Goal: Task Accomplishment & Management: Complete application form

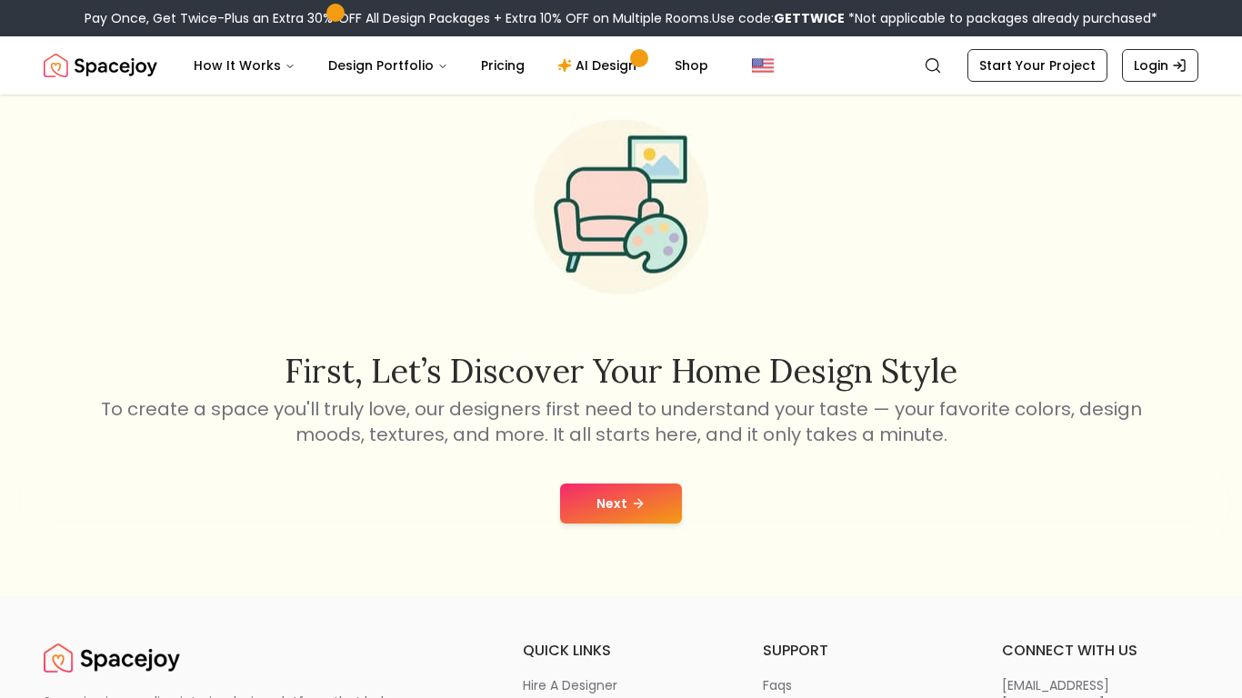
click at [666, 490] on button "Next" at bounding box center [621, 504] width 122 height 40
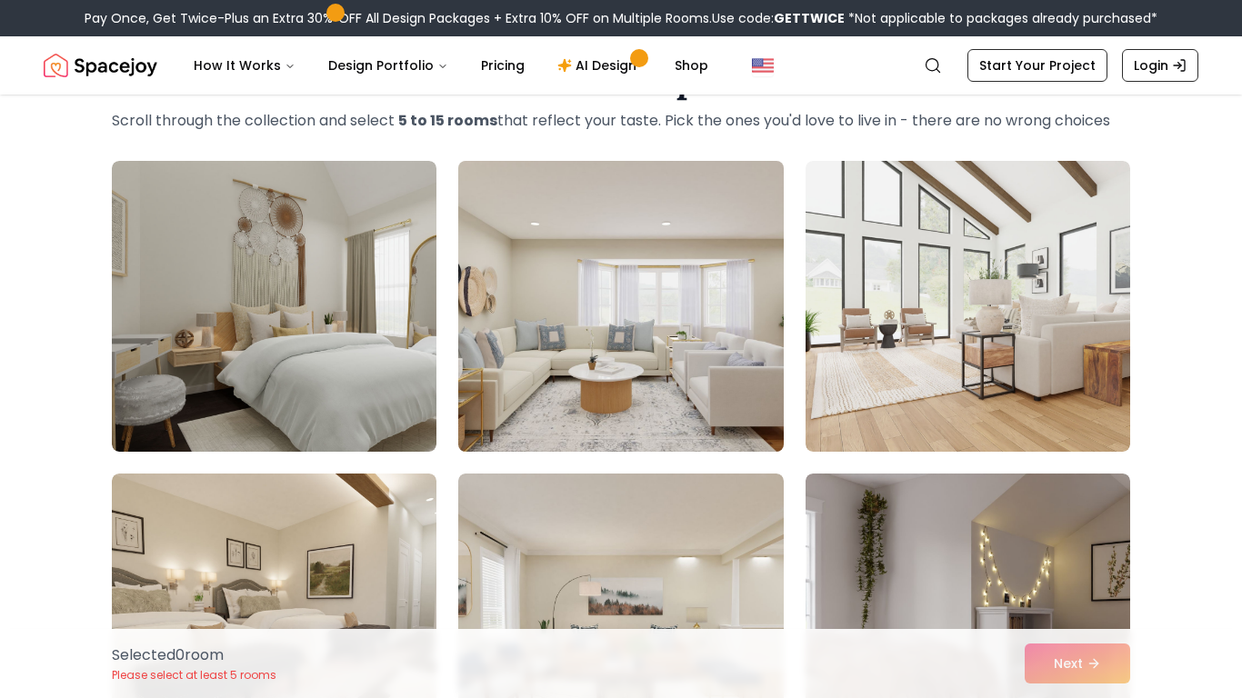
scroll to position [104, 0]
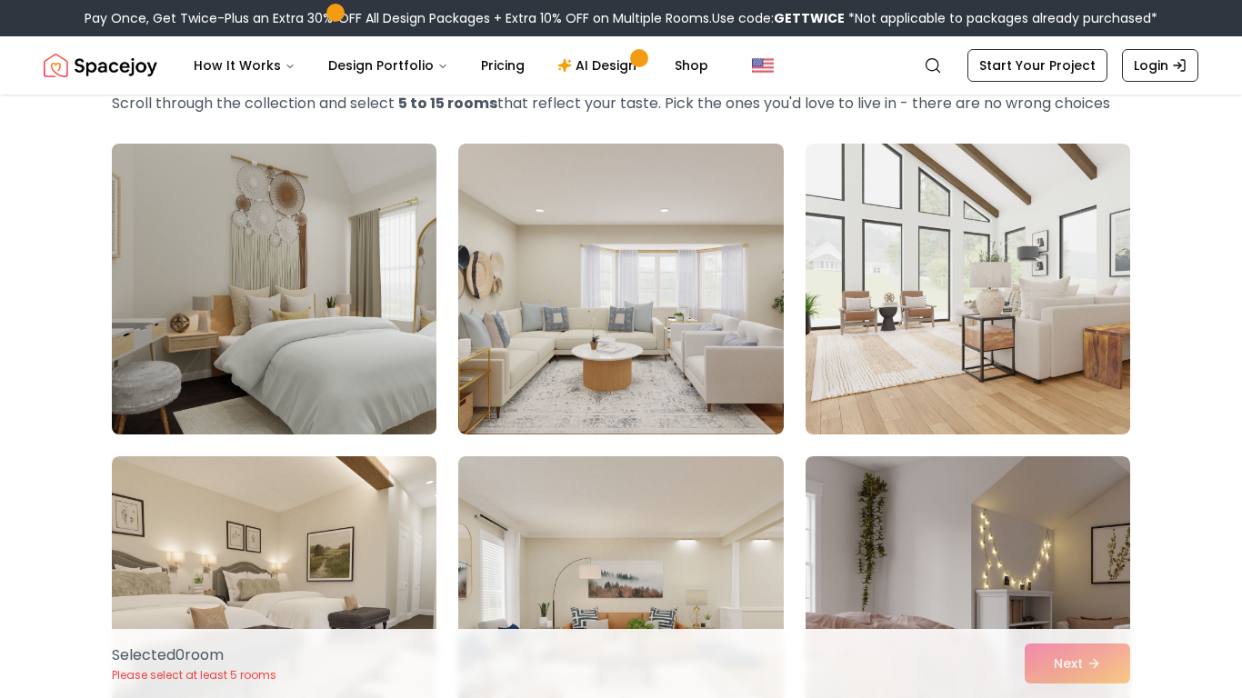
click at [242, 293] on img at bounding box center [274, 289] width 341 height 306
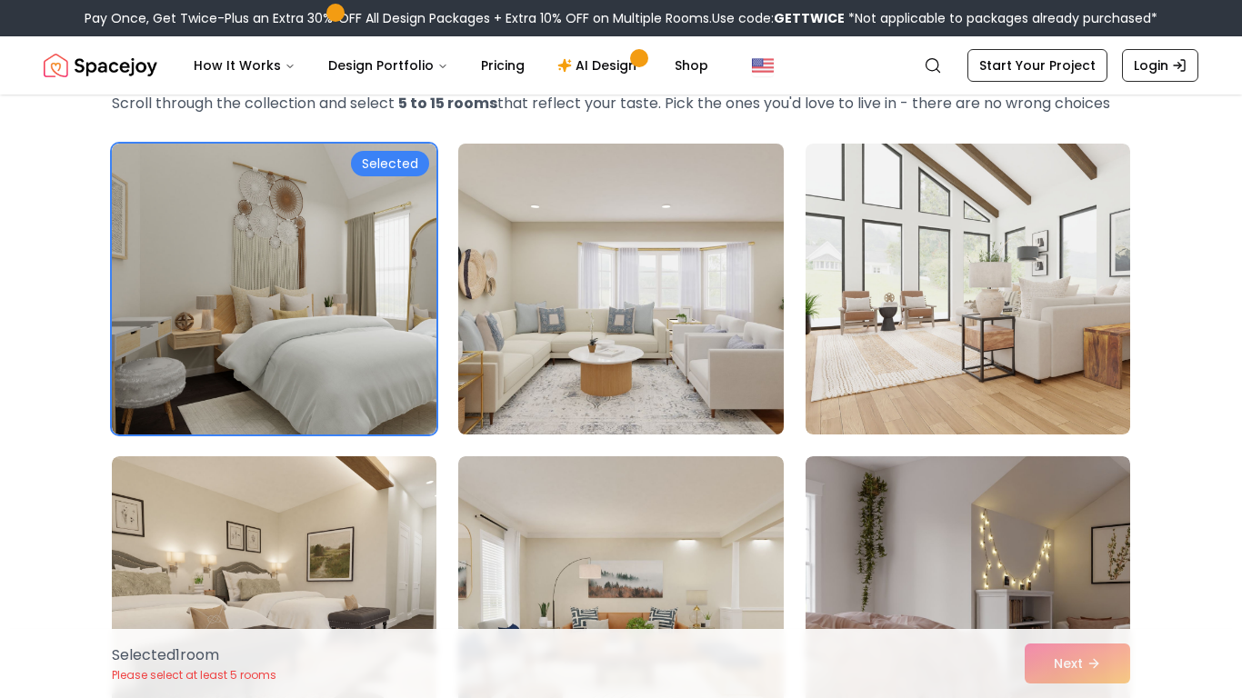
click at [543, 326] on img at bounding box center [620, 289] width 341 height 306
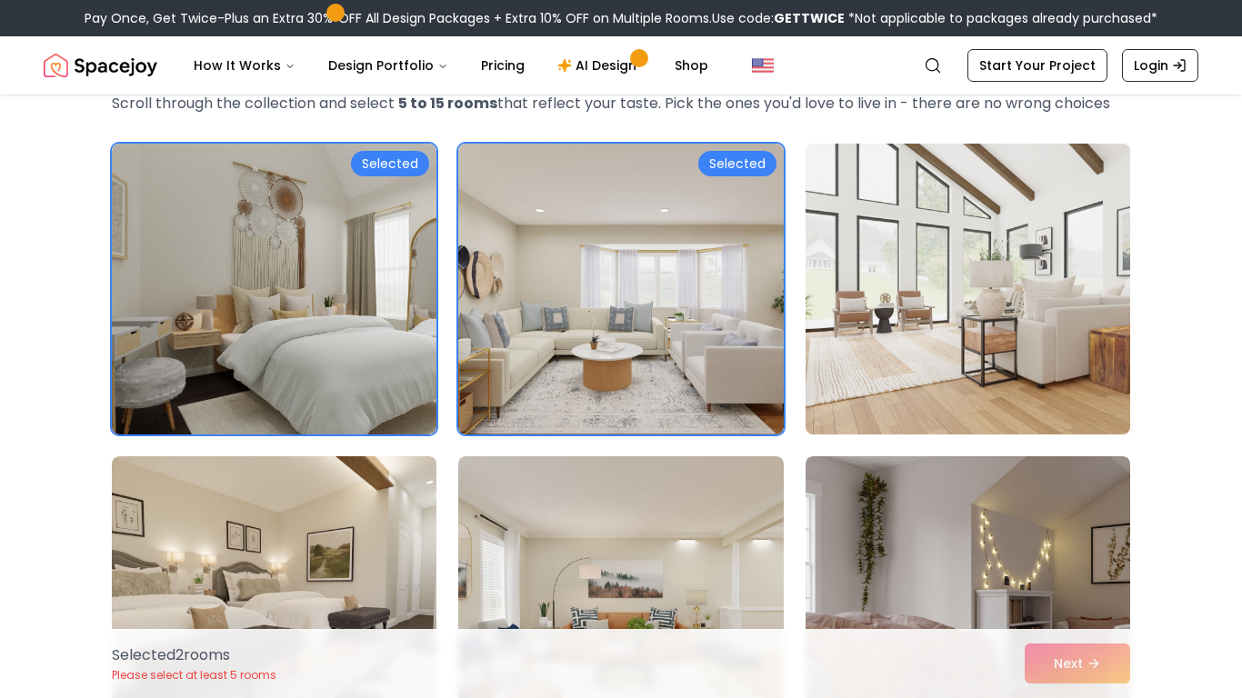
click at [976, 307] on img at bounding box center [967, 289] width 341 height 306
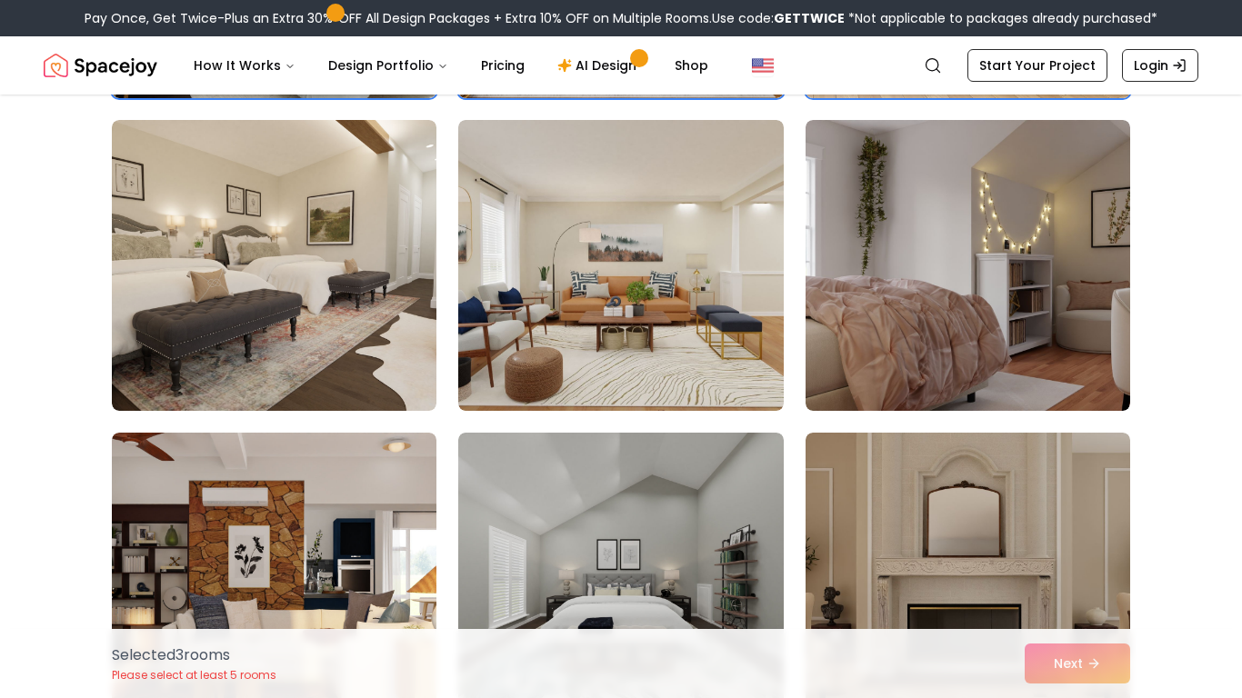
scroll to position [441, 0]
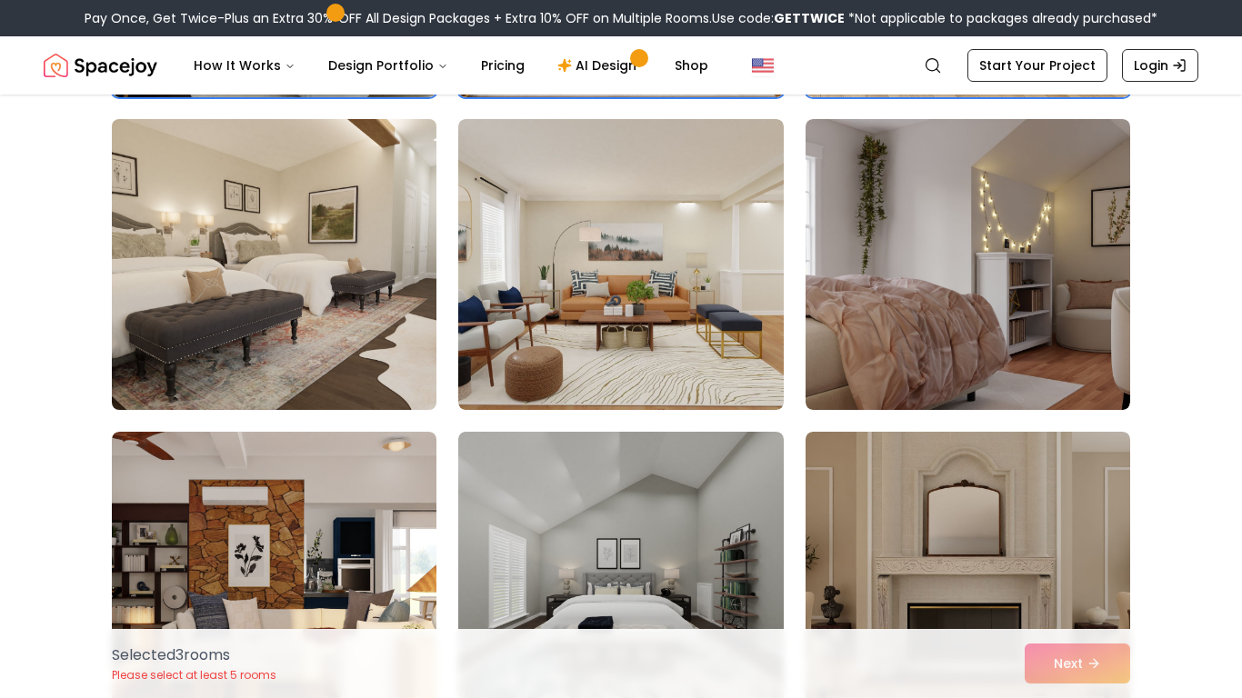
click at [396, 346] on img at bounding box center [274, 265] width 341 height 306
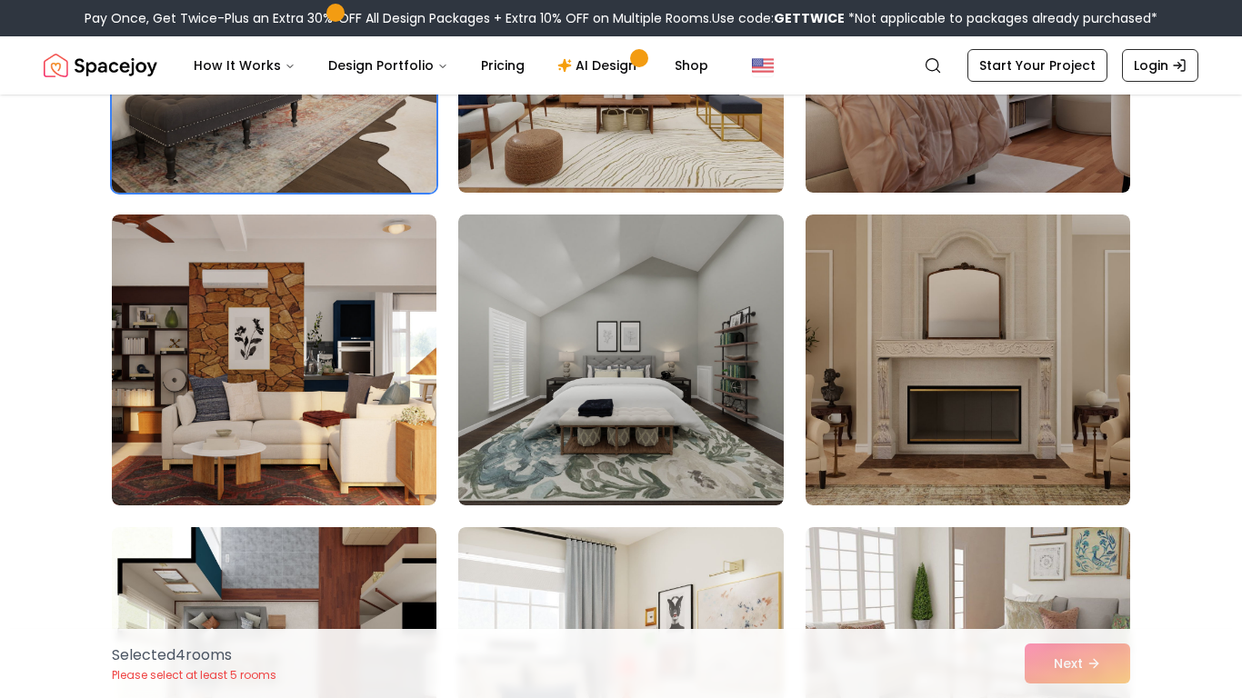
scroll to position [659, 0]
click at [299, 106] on img at bounding box center [274, 47] width 341 height 306
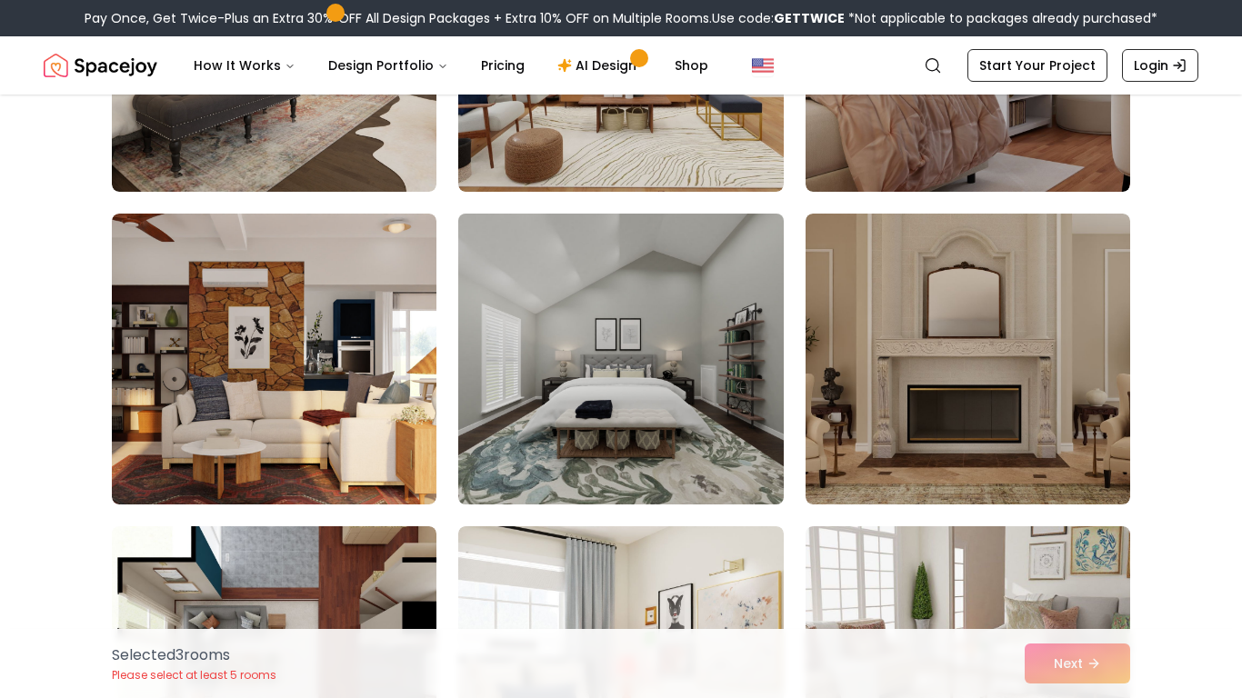
click at [580, 379] on img at bounding box center [620, 359] width 341 height 306
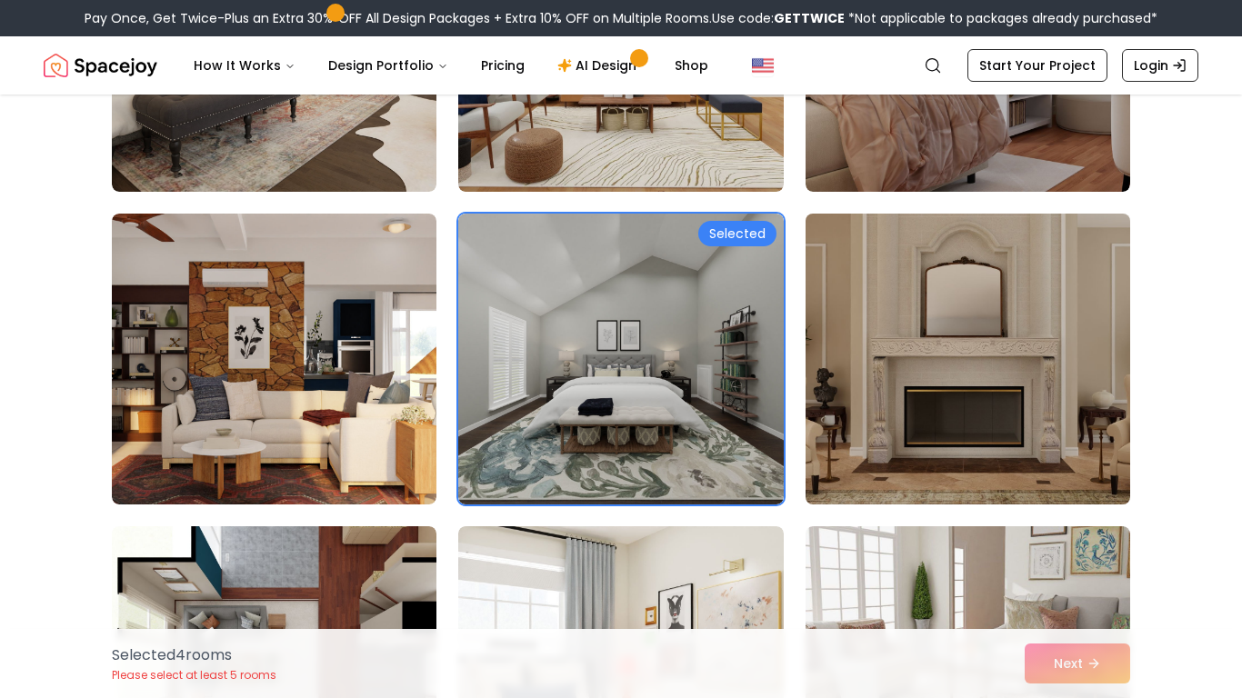
click at [979, 353] on img at bounding box center [967, 359] width 341 height 306
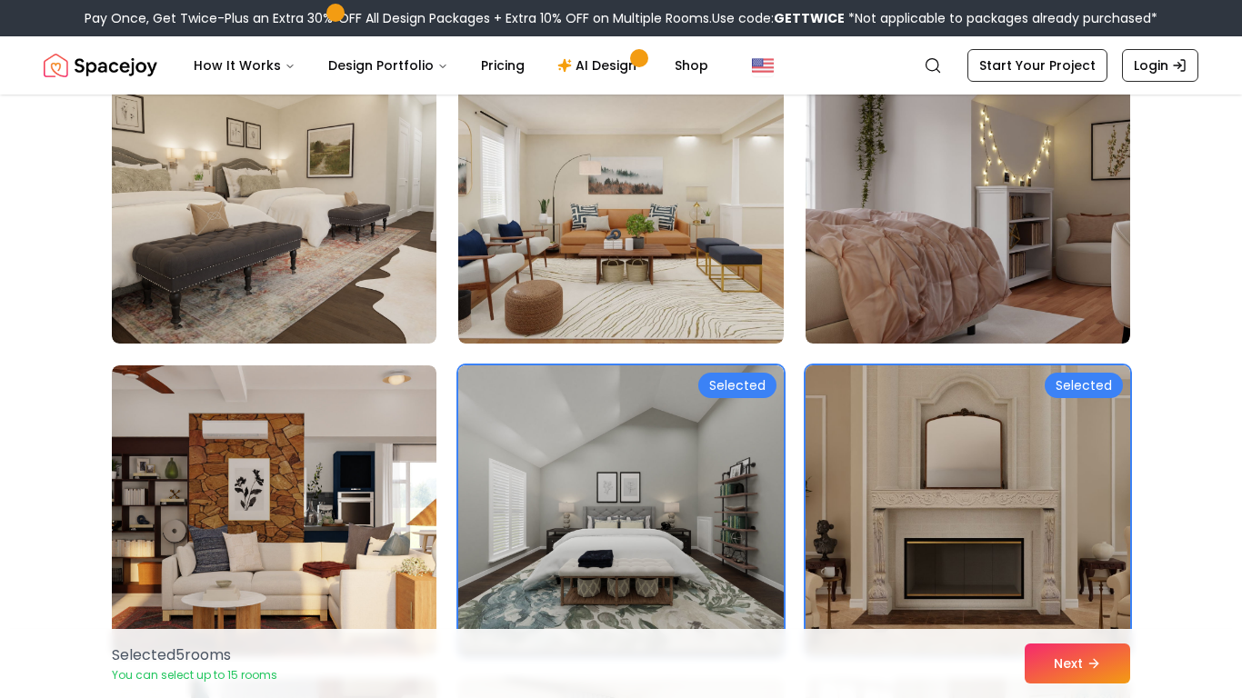
scroll to position [506, 0]
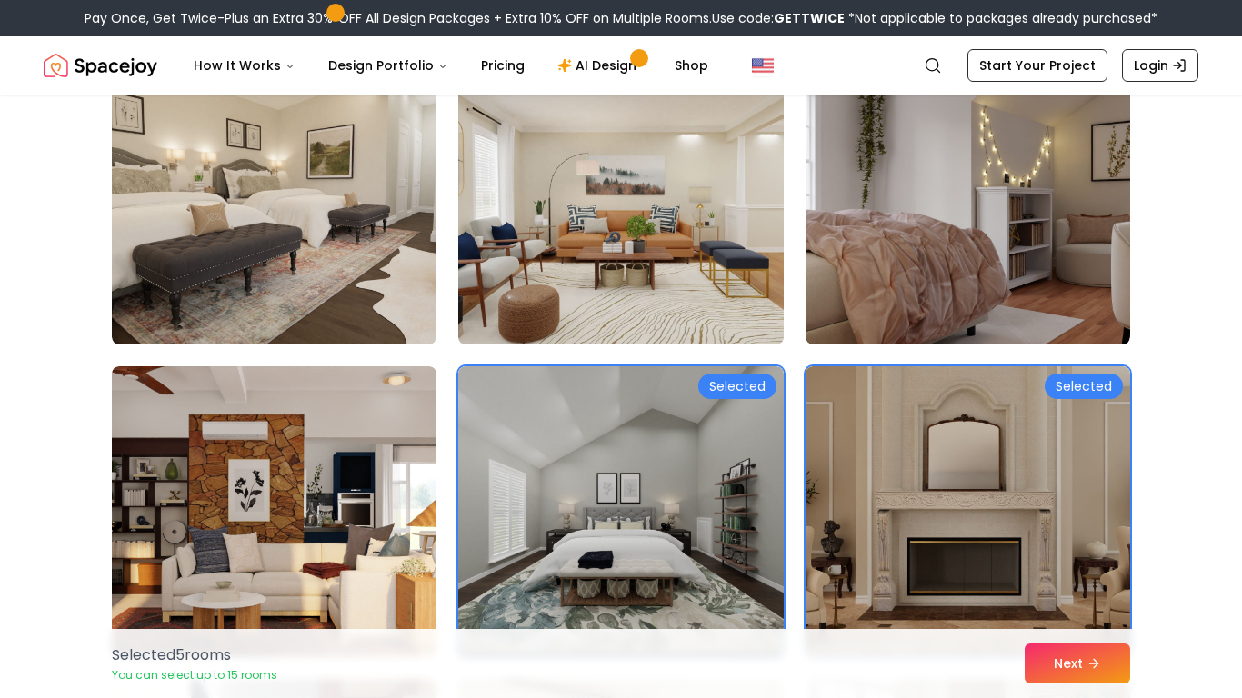
click at [676, 194] on img at bounding box center [620, 199] width 341 height 306
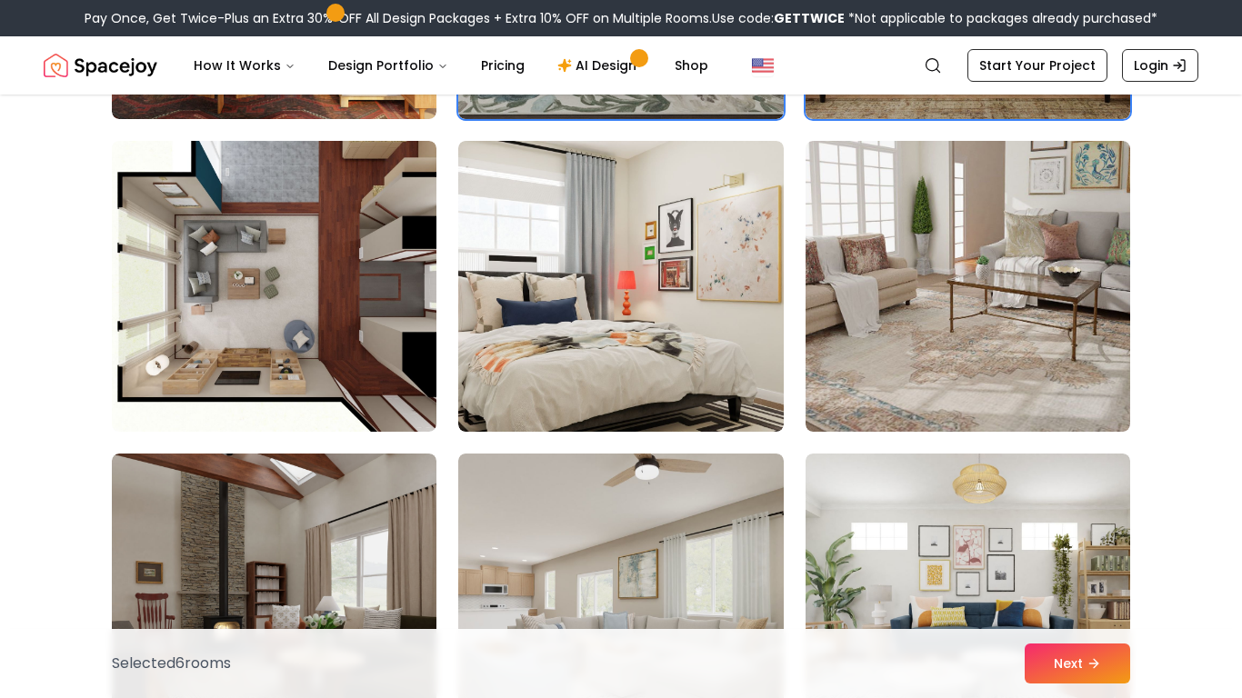
scroll to position [1048, 0]
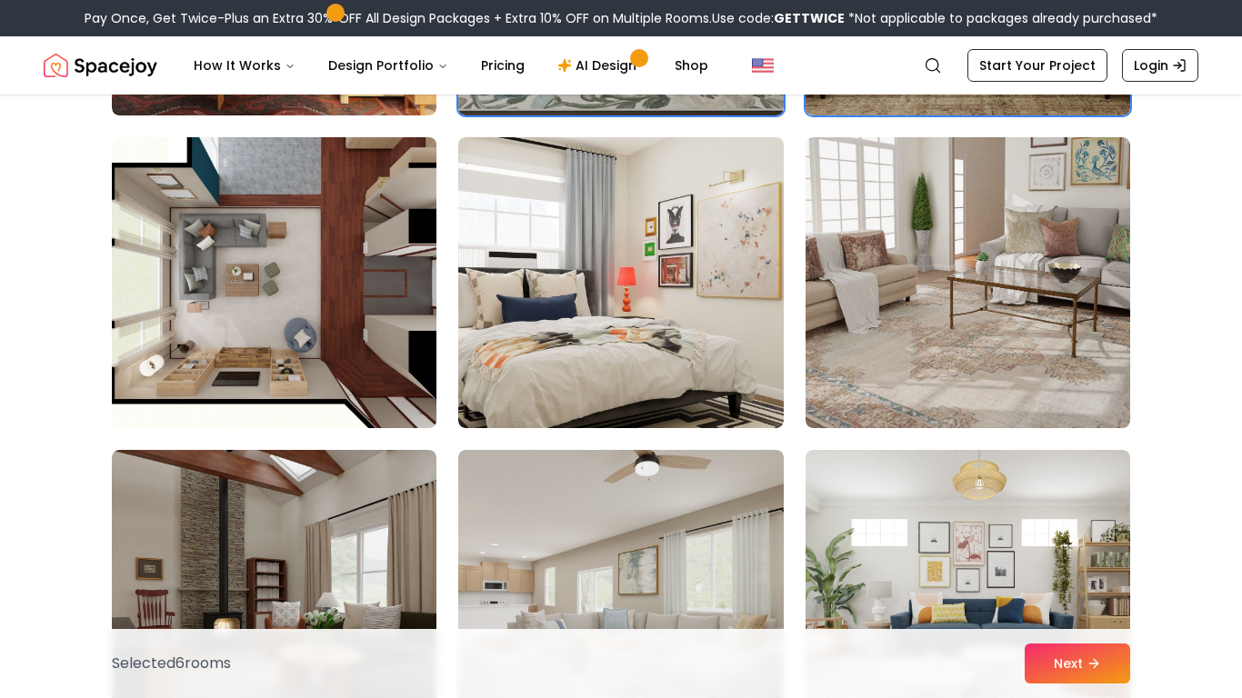
click at [367, 261] on img at bounding box center [274, 283] width 341 height 306
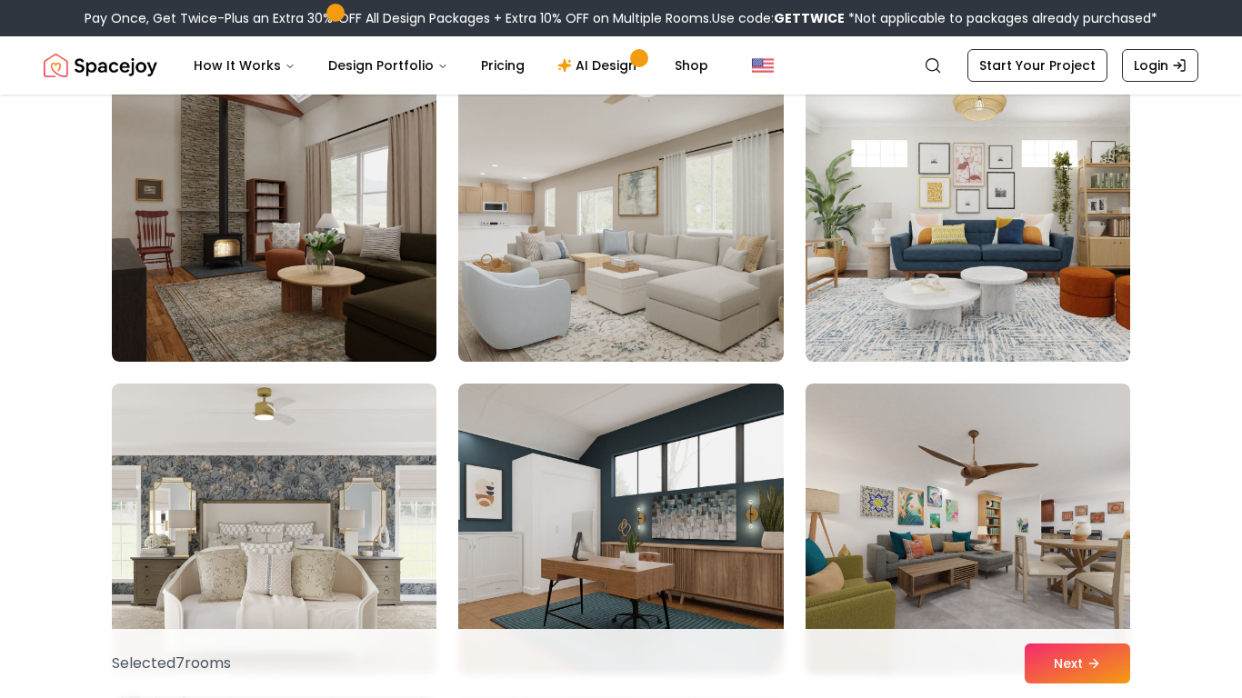
scroll to position [1433, 0]
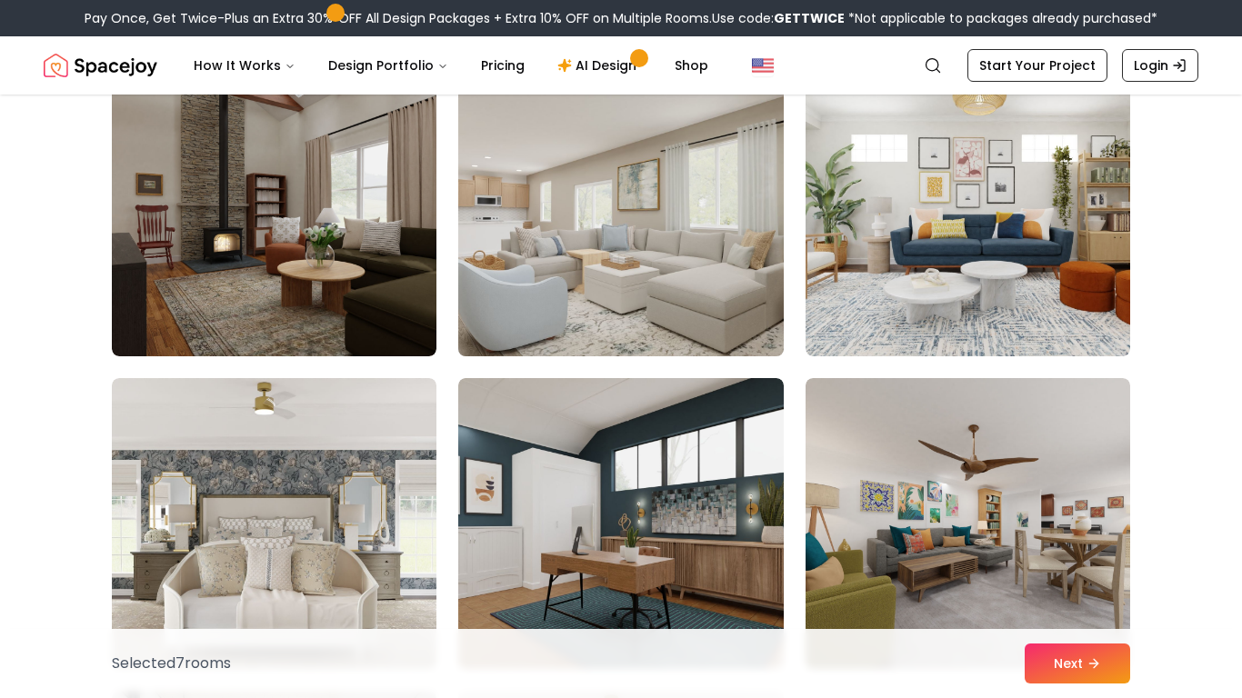
click at [686, 274] on img at bounding box center [620, 211] width 341 height 306
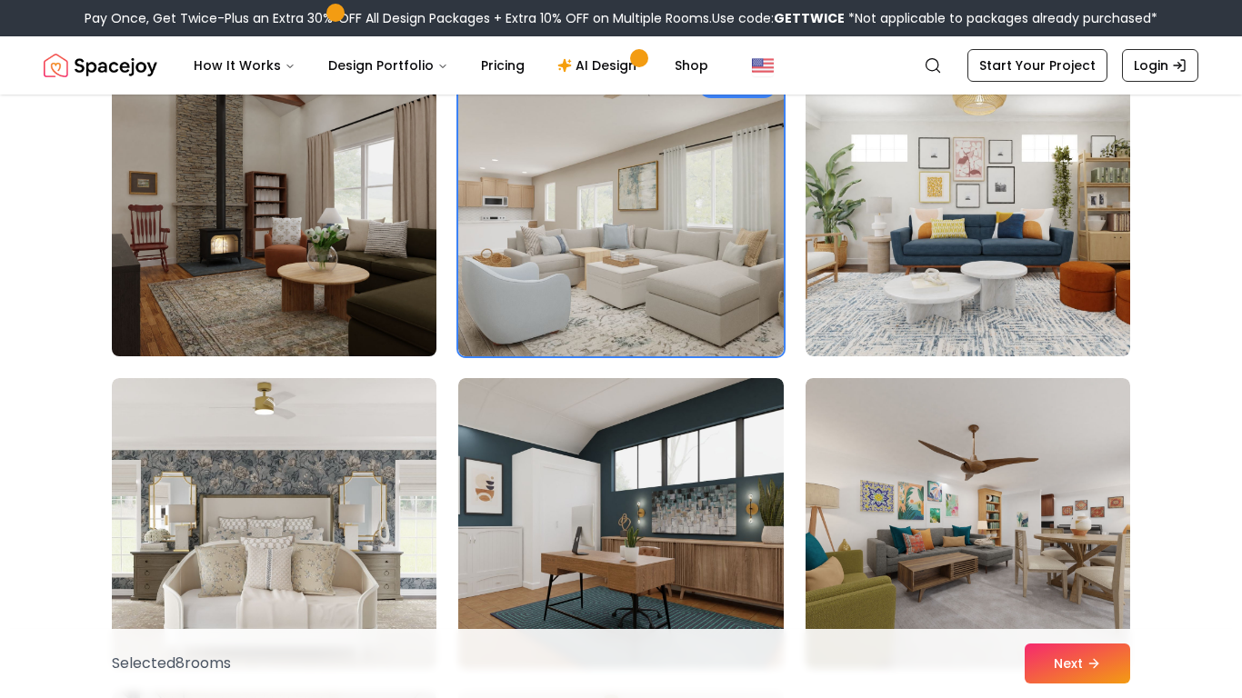
click at [356, 259] on img at bounding box center [274, 211] width 341 height 306
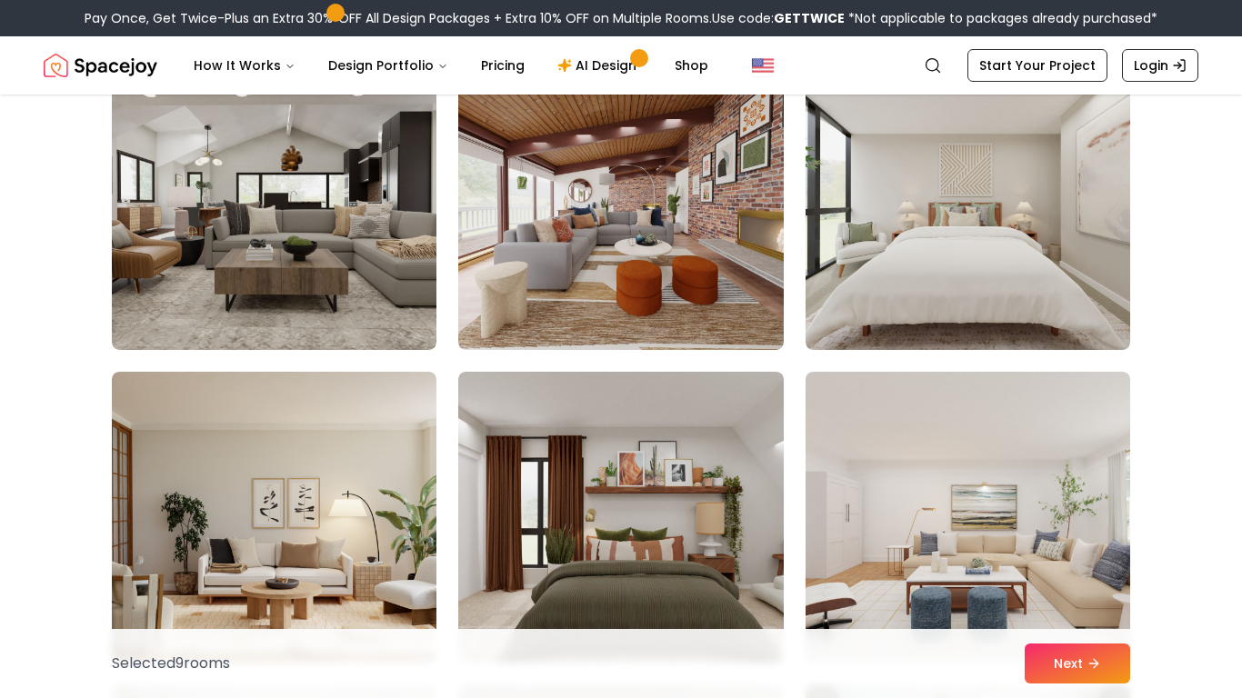
scroll to position [2389, 0]
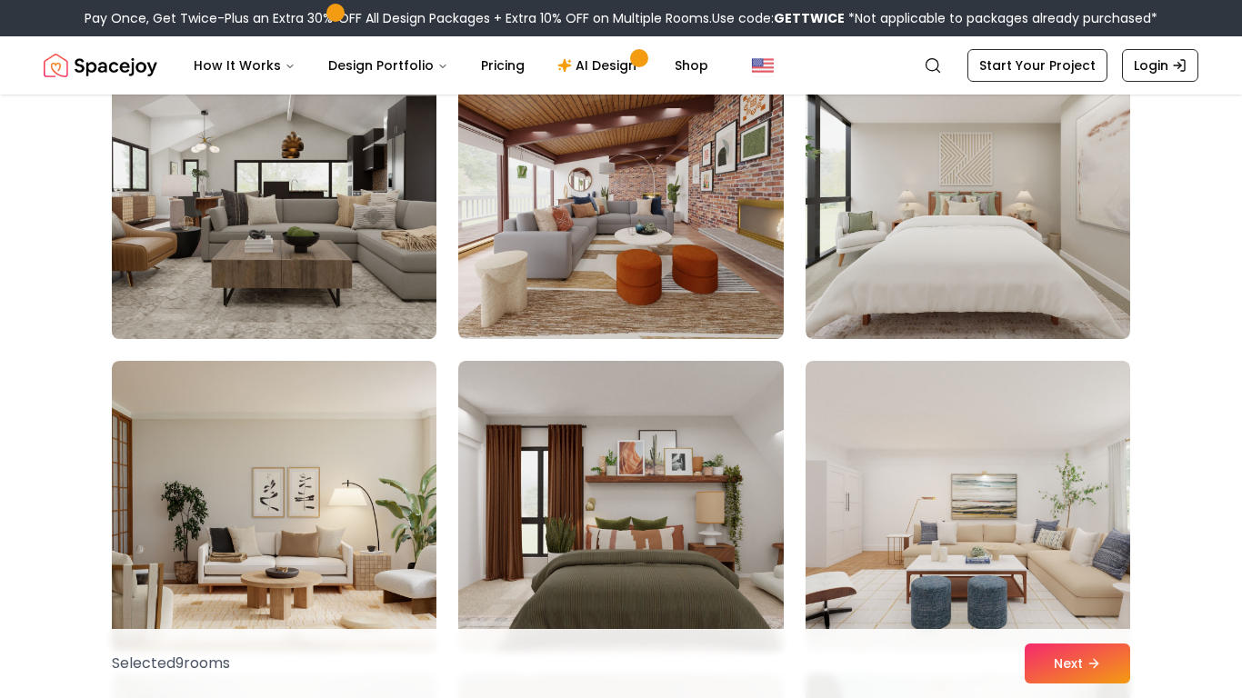
click at [327, 225] on img at bounding box center [274, 194] width 341 height 306
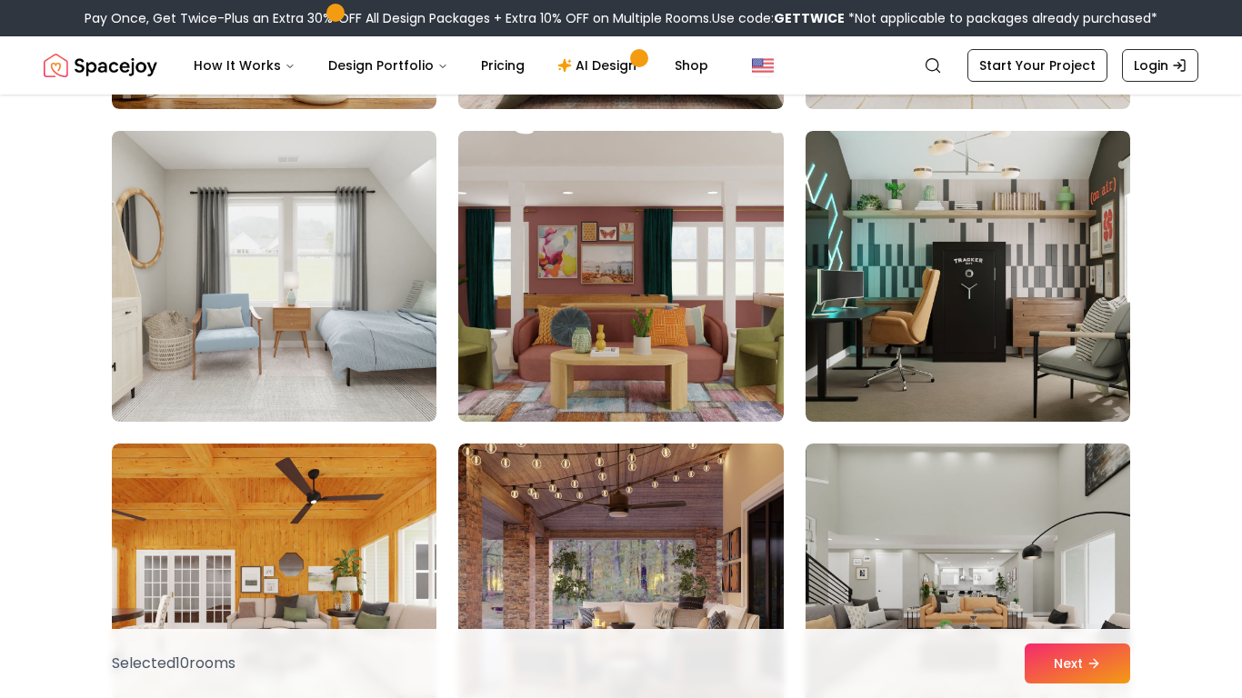
scroll to position [2935, 0]
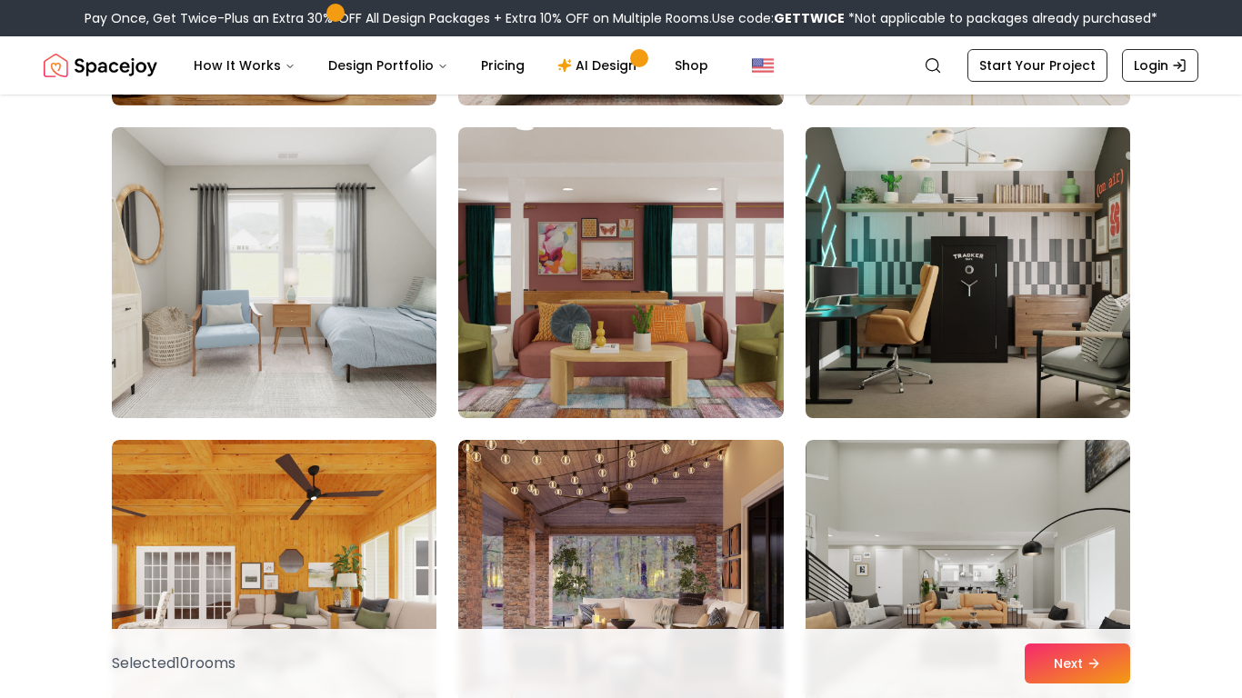
click at [907, 339] on img at bounding box center [967, 273] width 341 height 306
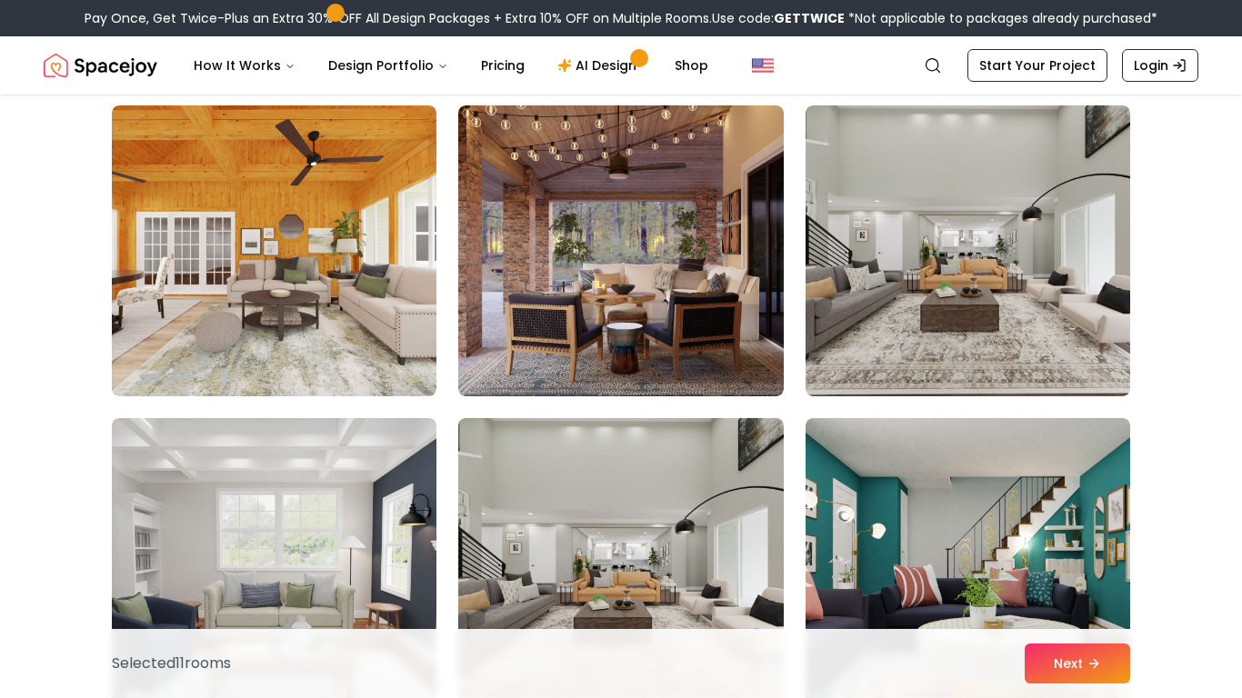
scroll to position [3276, 0]
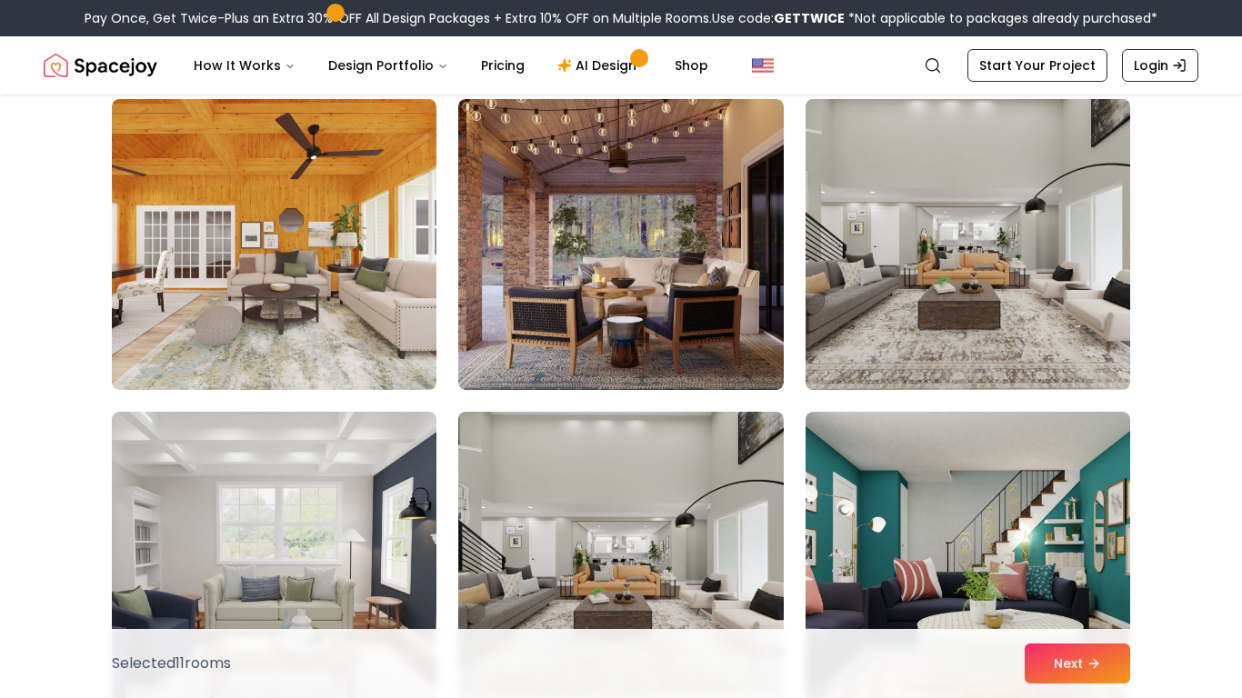
click at [941, 340] on img at bounding box center [967, 245] width 341 height 306
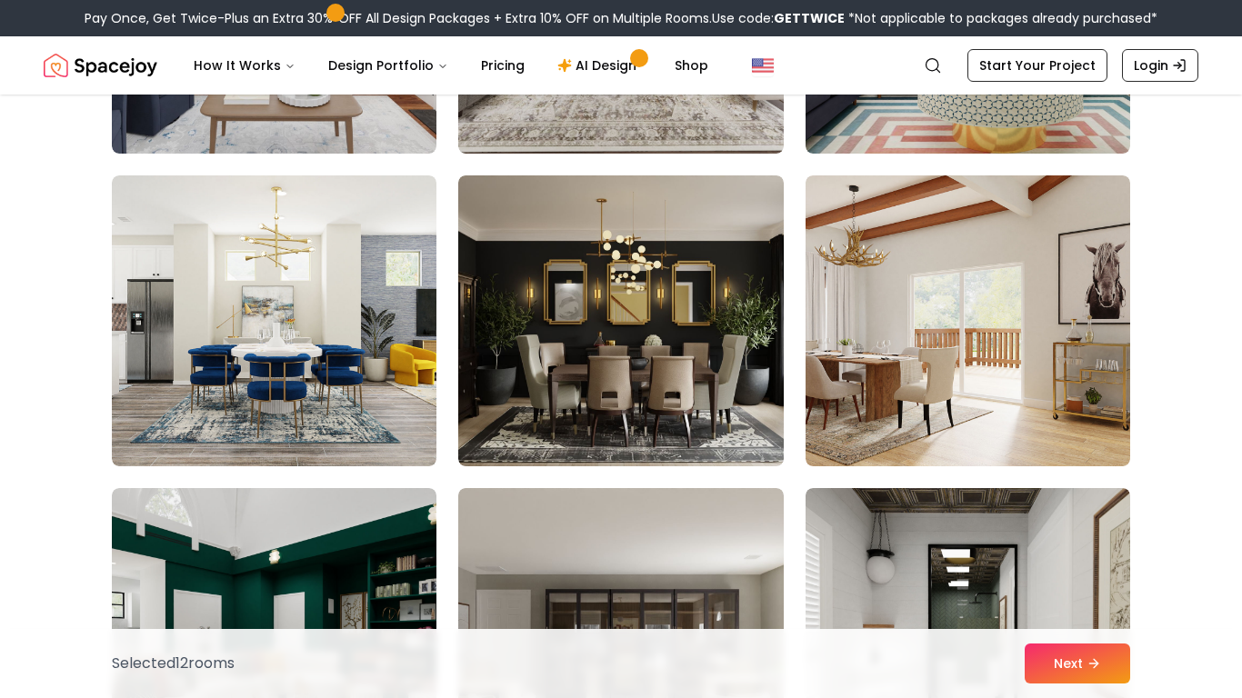
scroll to position [3854, 0]
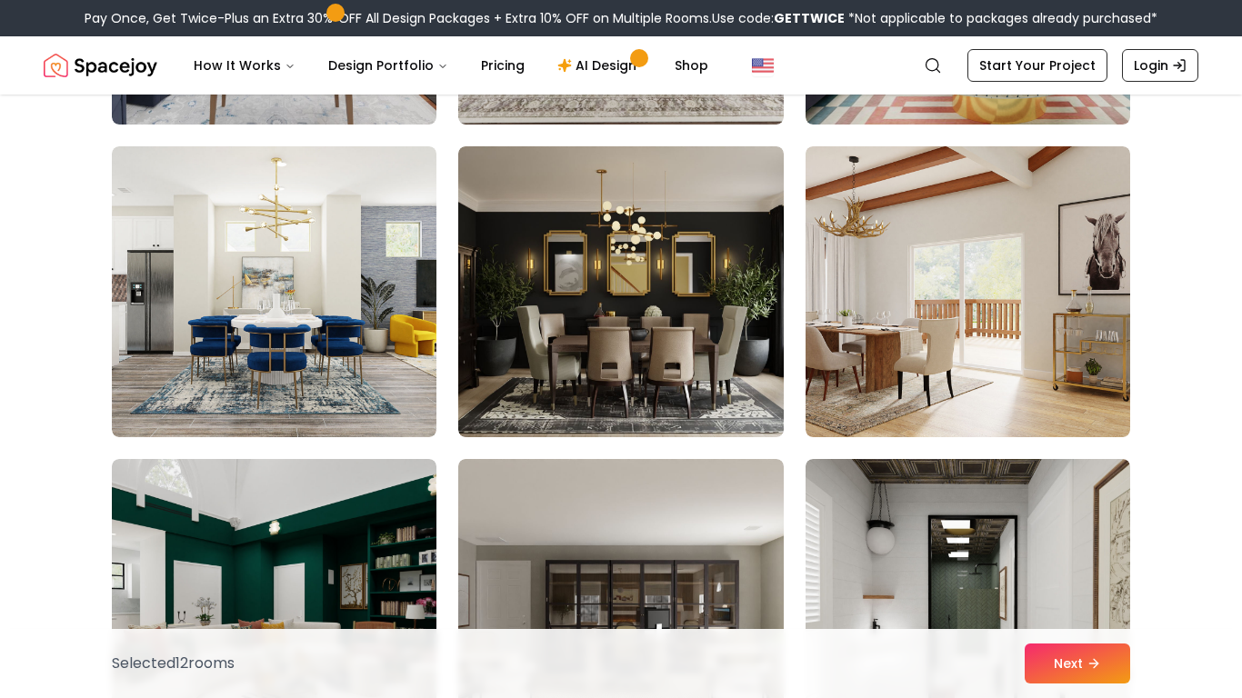
click at [548, 374] on img at bounding box center [620, 291] width 325 height 291
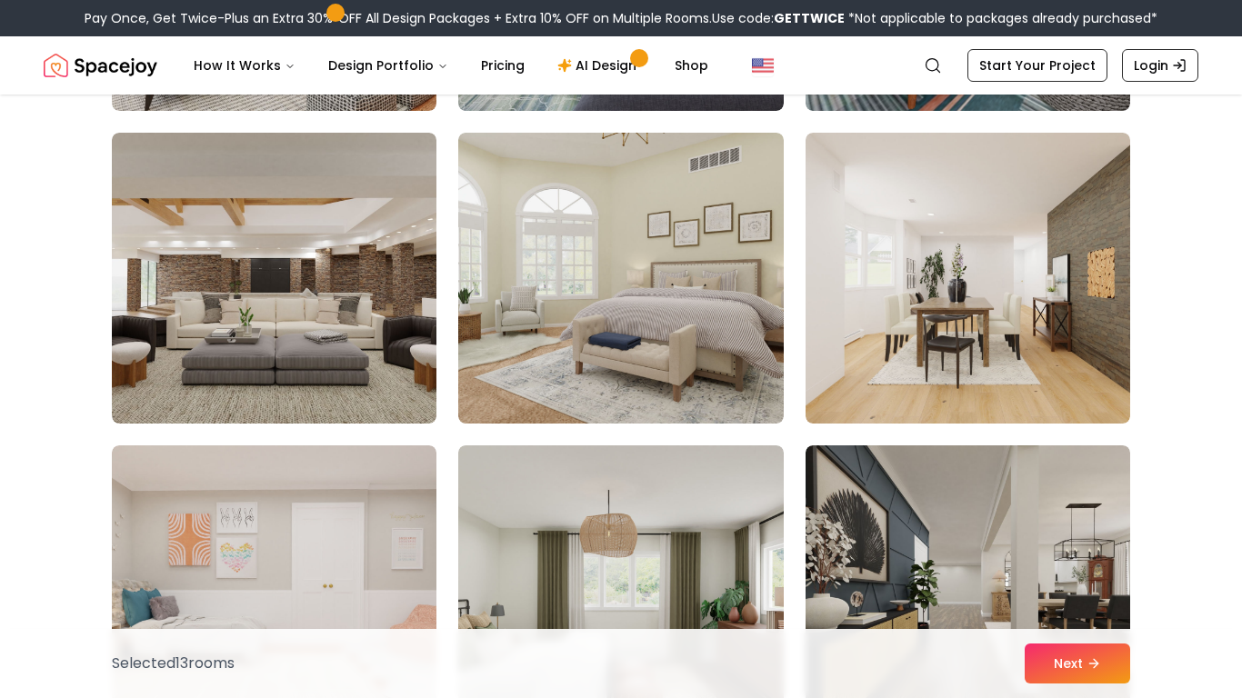
scroll to position [8563, 0]
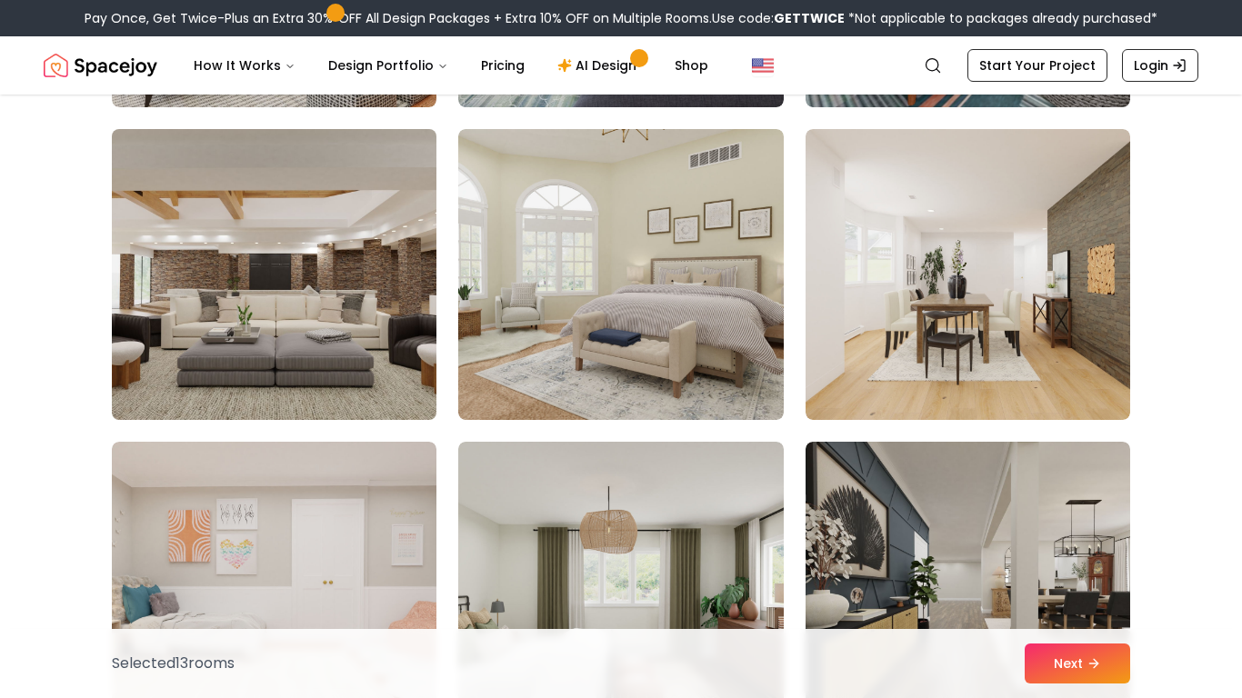
click at [278, 347] on img at bounding box center [274, 275] width 341 height 306
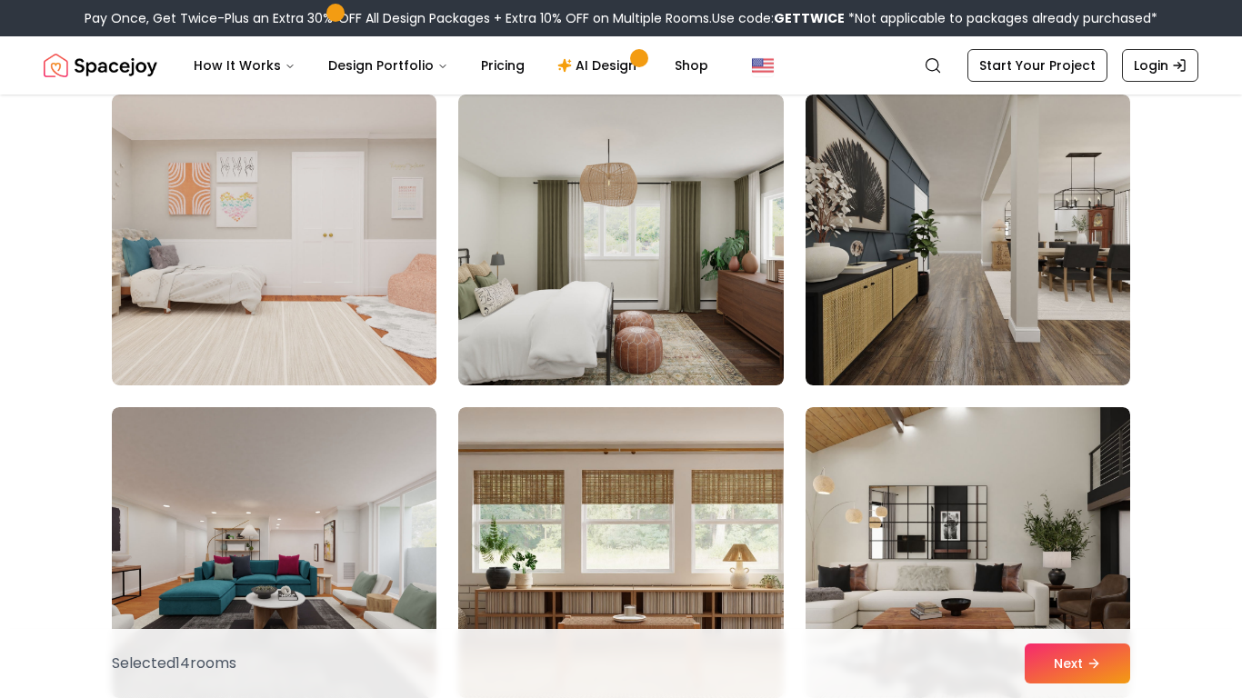
scroll to position [8931, 0]
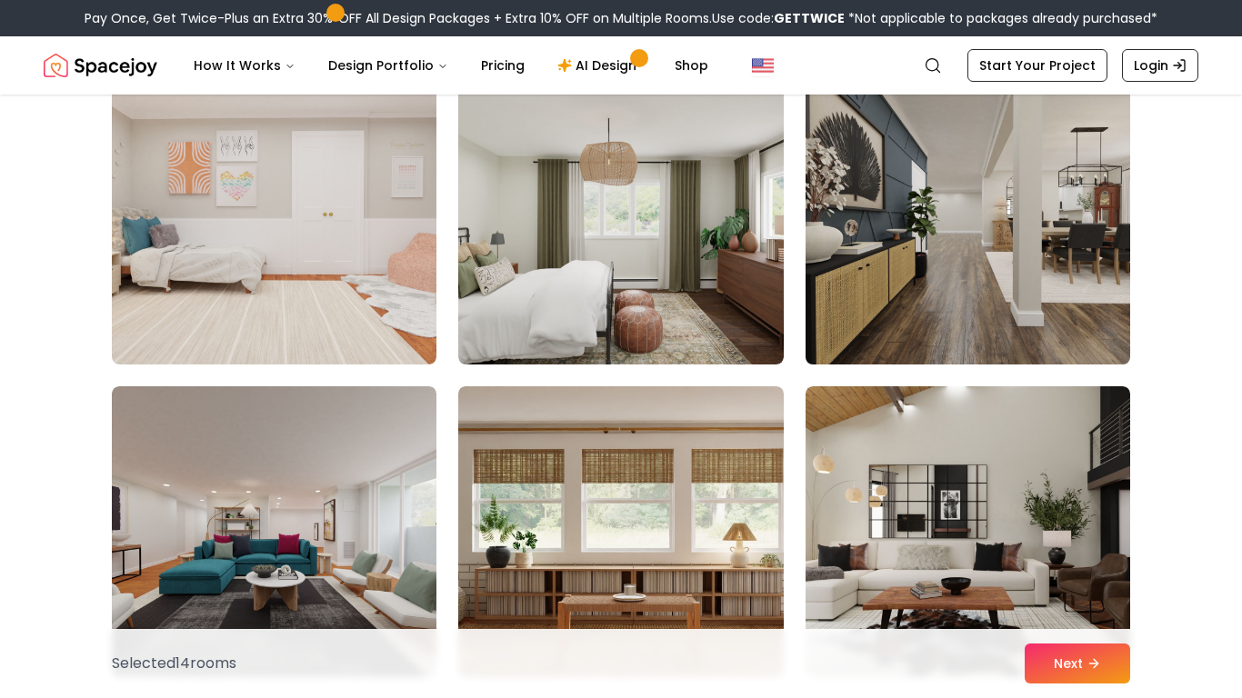
click at [893, 274] on img at bounding box center [967, 219] width 341 height 306
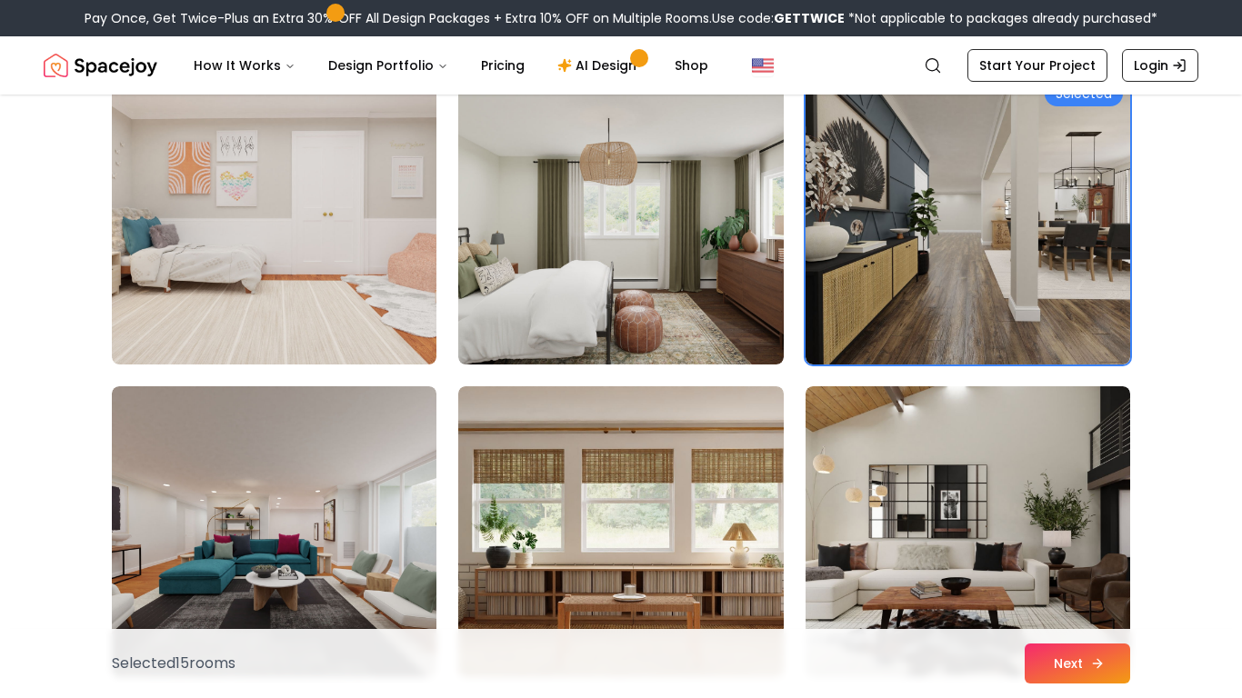
click at [1082, 653] on button "Next" at bounding box center [1077, 664] width 105 height 40
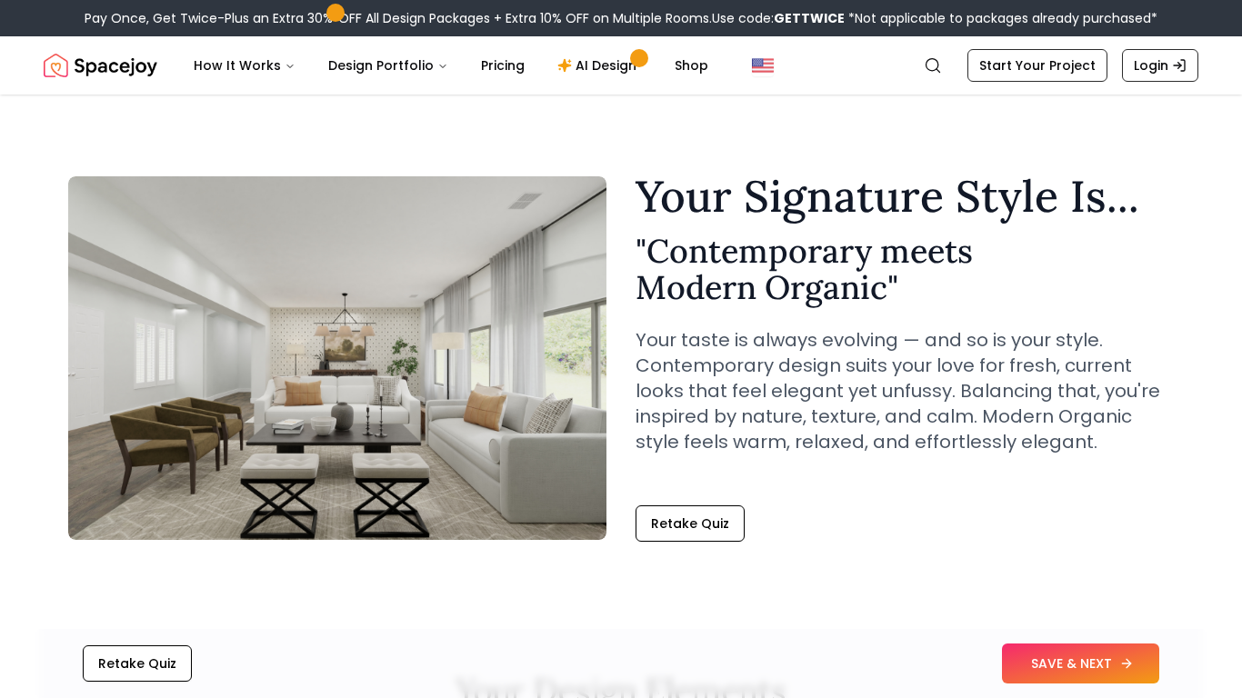
click at [1057, 669] on button "SAVE & NEXT" at bounding box center [1080, 664] width 157 height 40
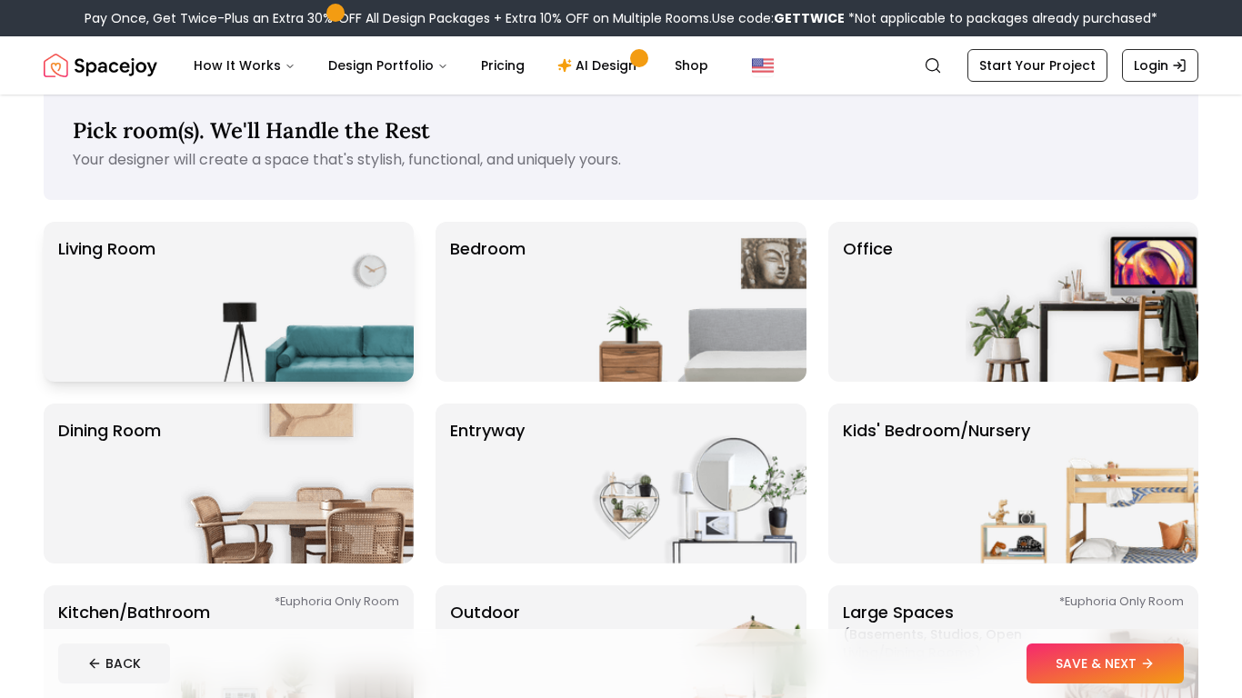
scroll to position [32, 0]
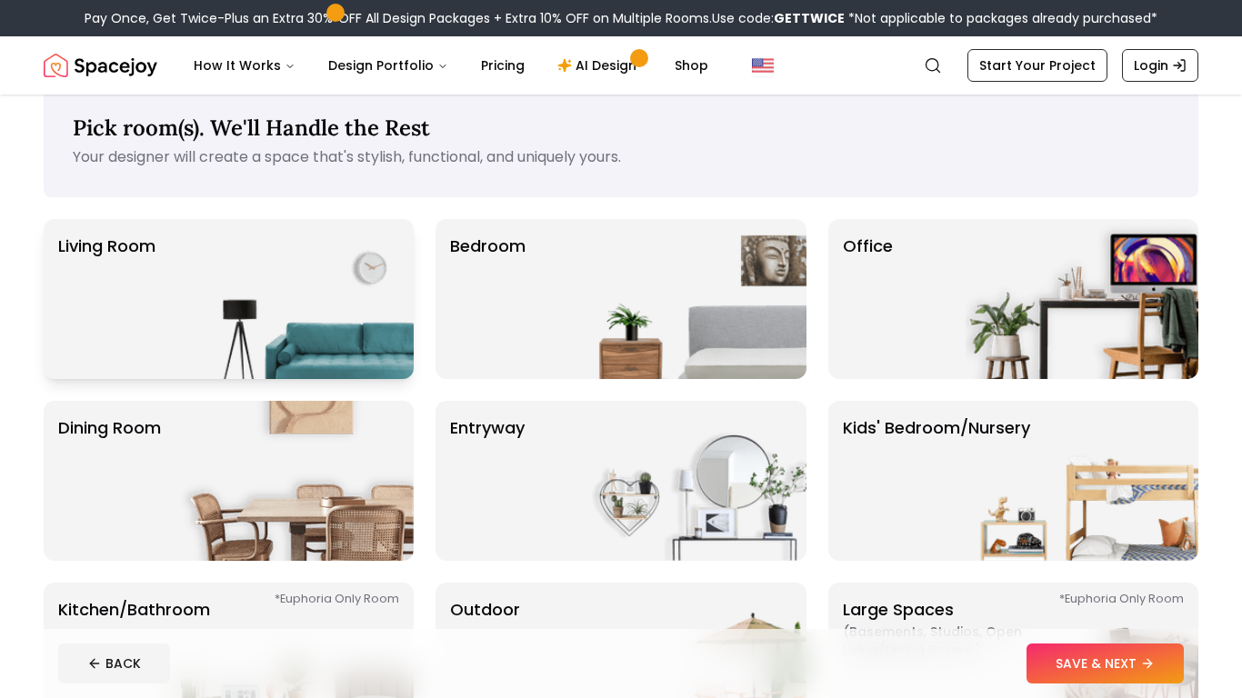
click at [295, 337] on img at bounding box center [297, 299] width 233 height 160
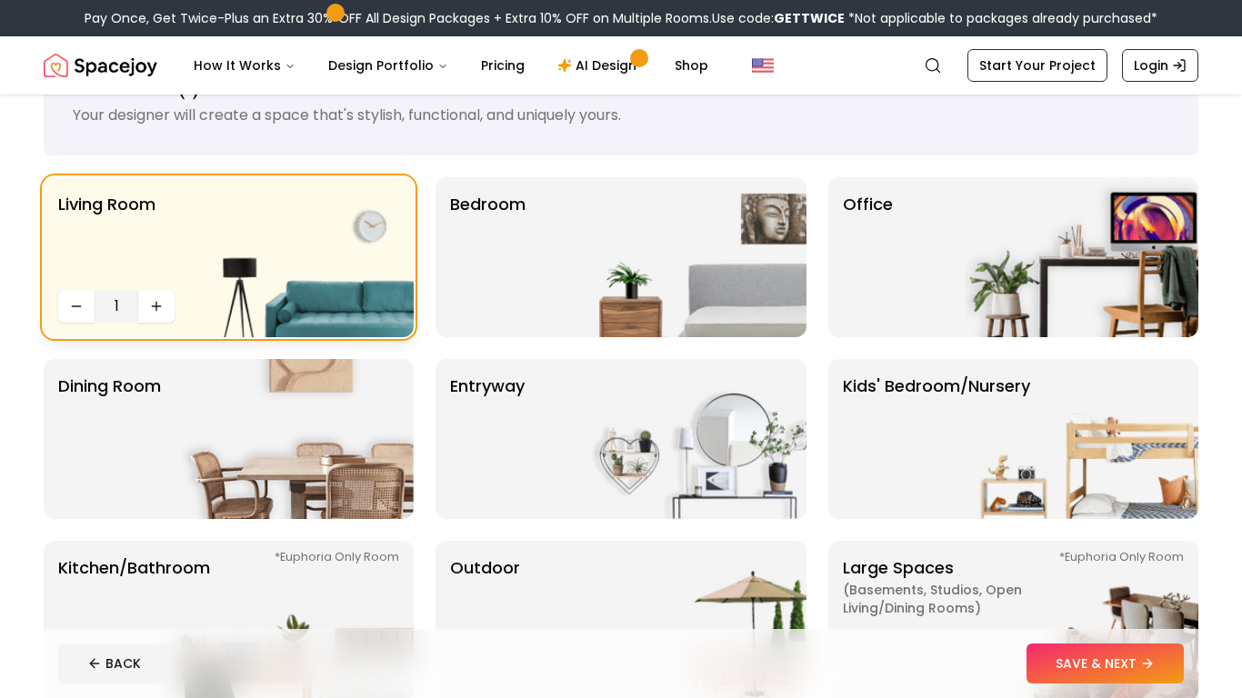
scroll to position [75, 0]
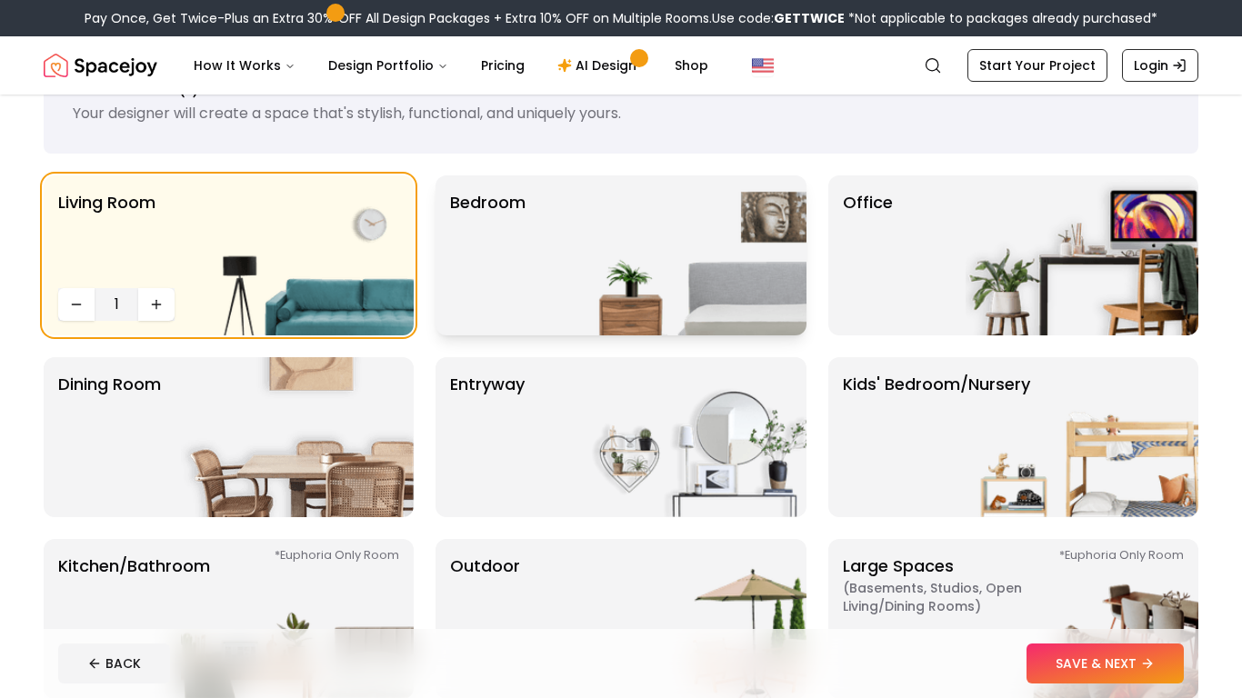
click at [676, 277] on img at bounding box center [690, 255] width 233 height 160
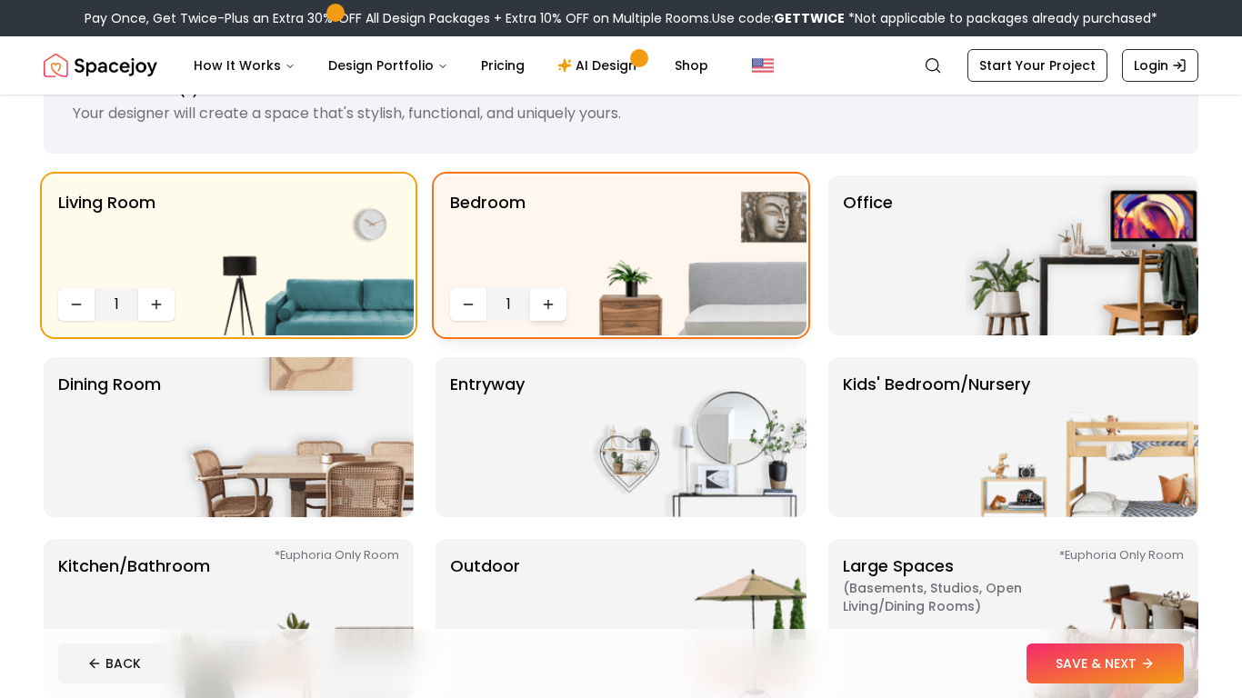
click at [535, 301] on button "Increase quantity" at bounding box center [548, 304] width 36 height 33
click at [966, 276] on img at bounding box center [1082, 255] width 233 height 160
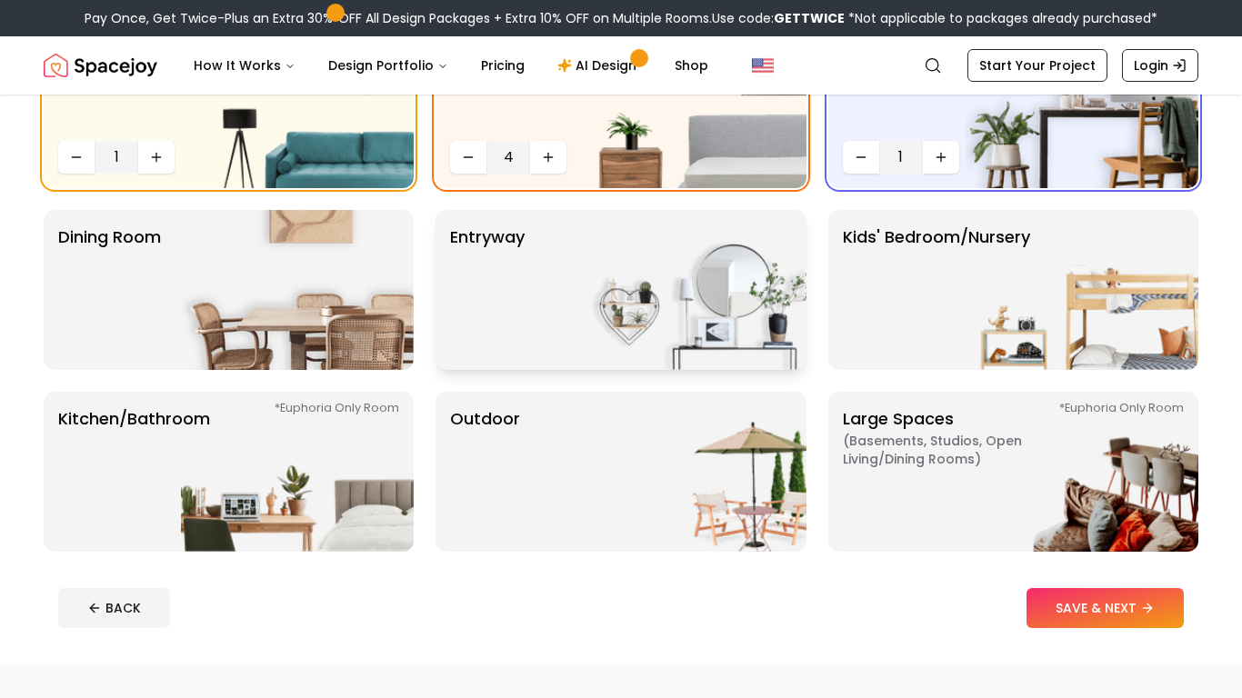
scroll to position [207, 0]
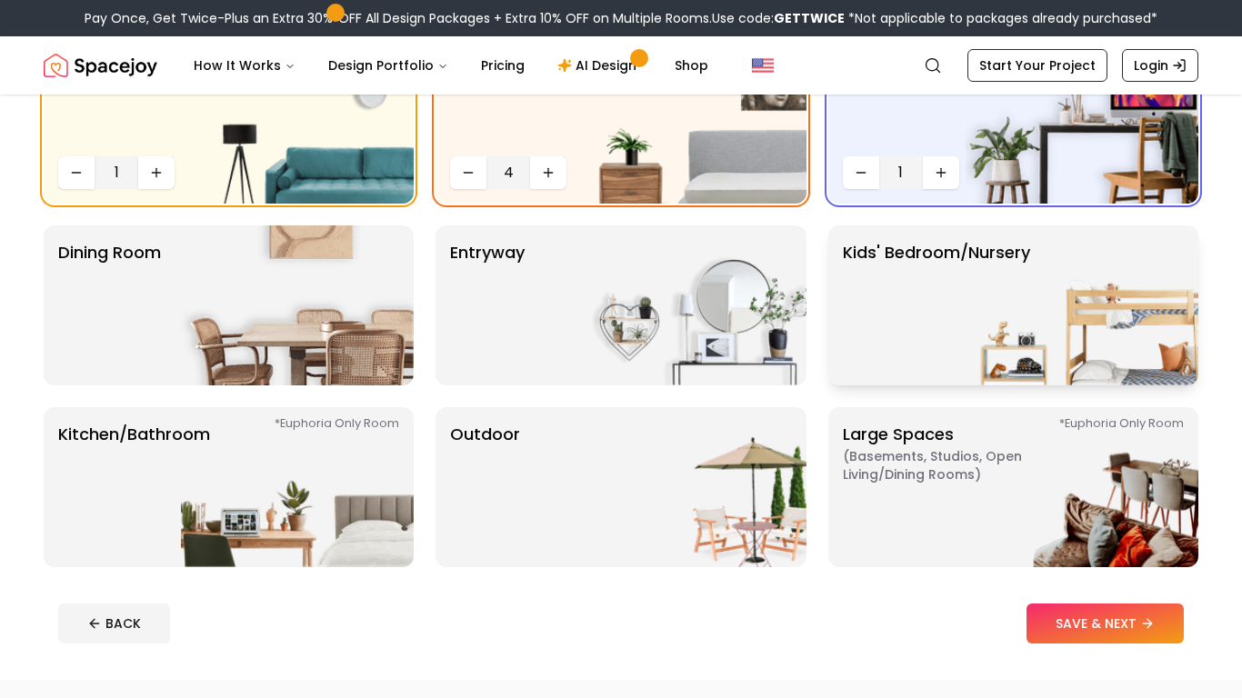
click at [897, 326] on p "Kids' Bedroom/Nursery" at bounding box center [936, 305] width 187 height 131
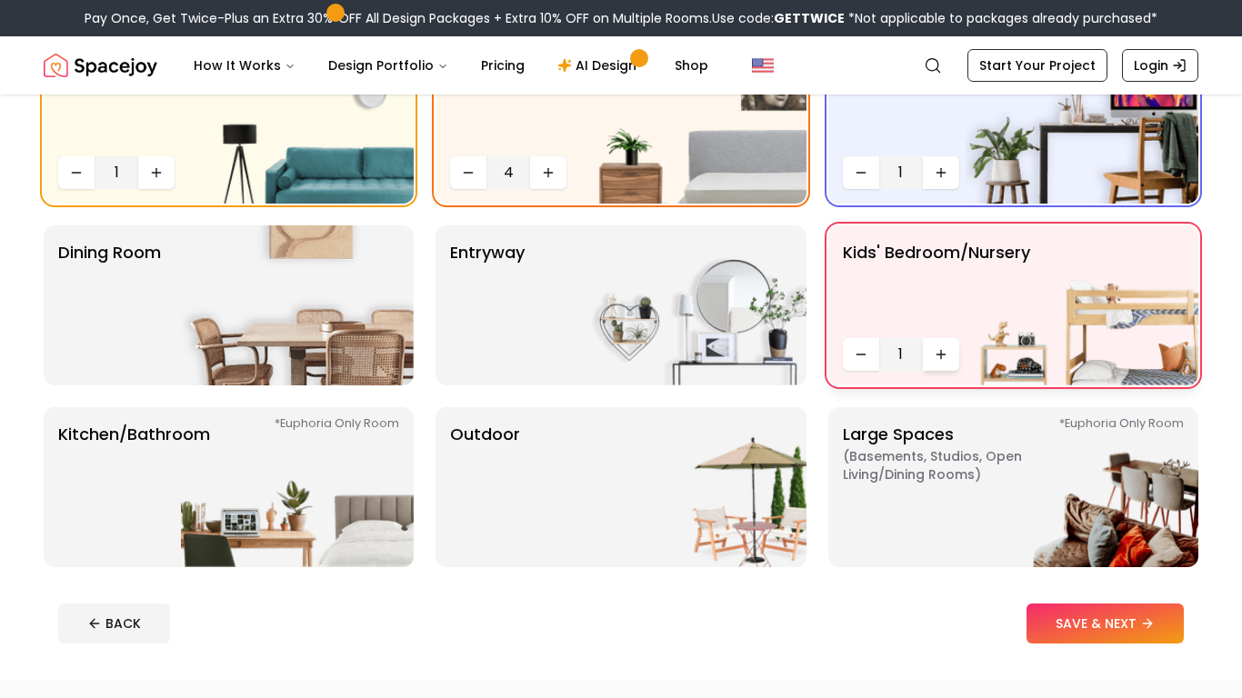
click at [936, 357] on icon "Increase quantity" at bounding box center [941, 354] width 15 height 15
click at [470, 181] on button "Decrease quantity" at bounding box center [468, 172] width 36 height 33
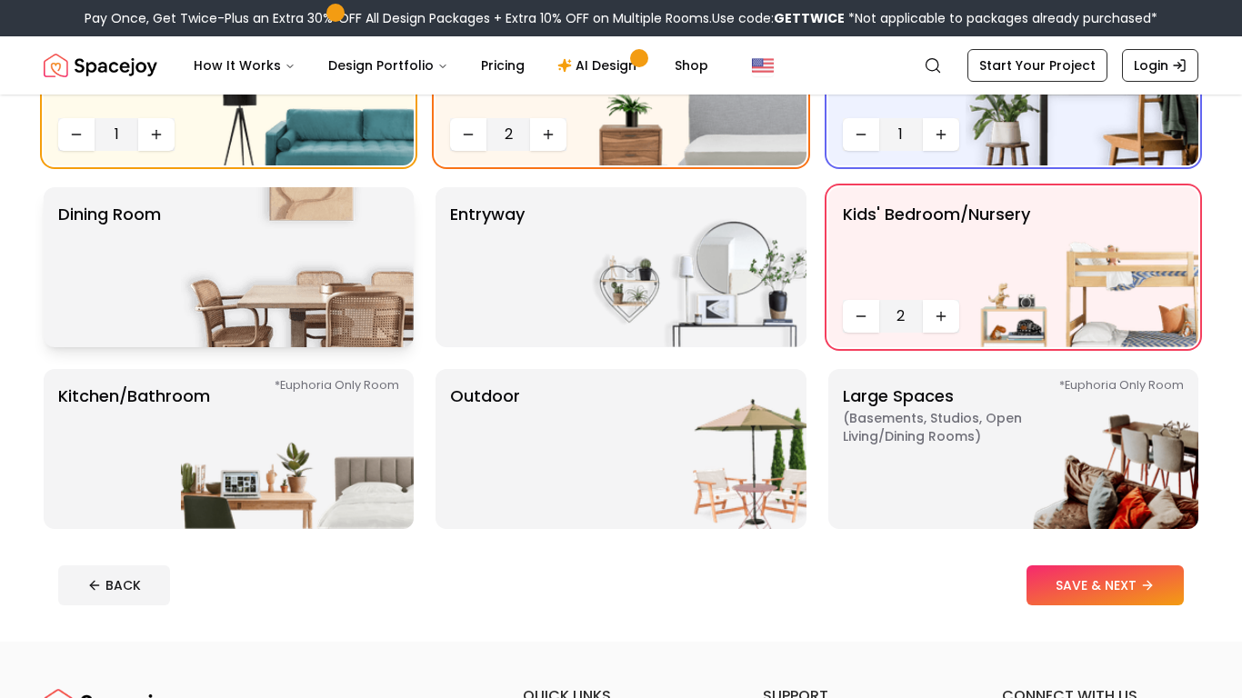
scroll to position [245, 0]
click at [224, 194] on img at bounding box center [297, 268] width 233 height 160
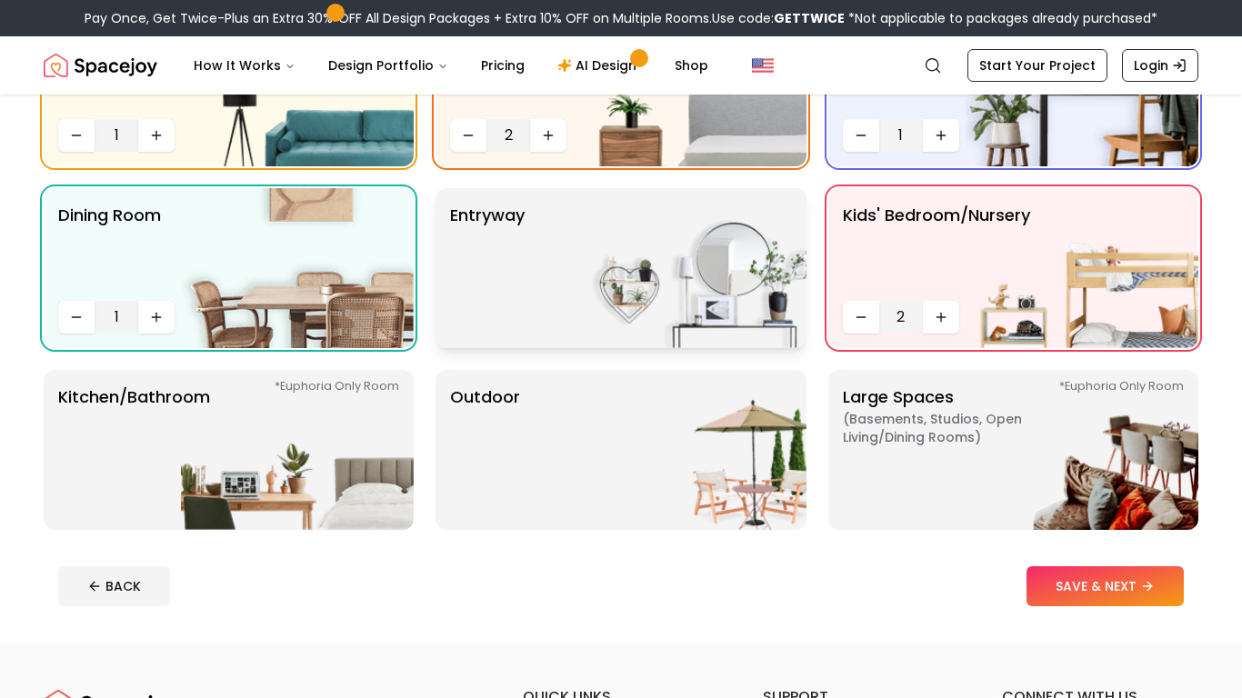
click at [558, 299] on div "entryway" at bounding box center [621, 268] width 370 height 160
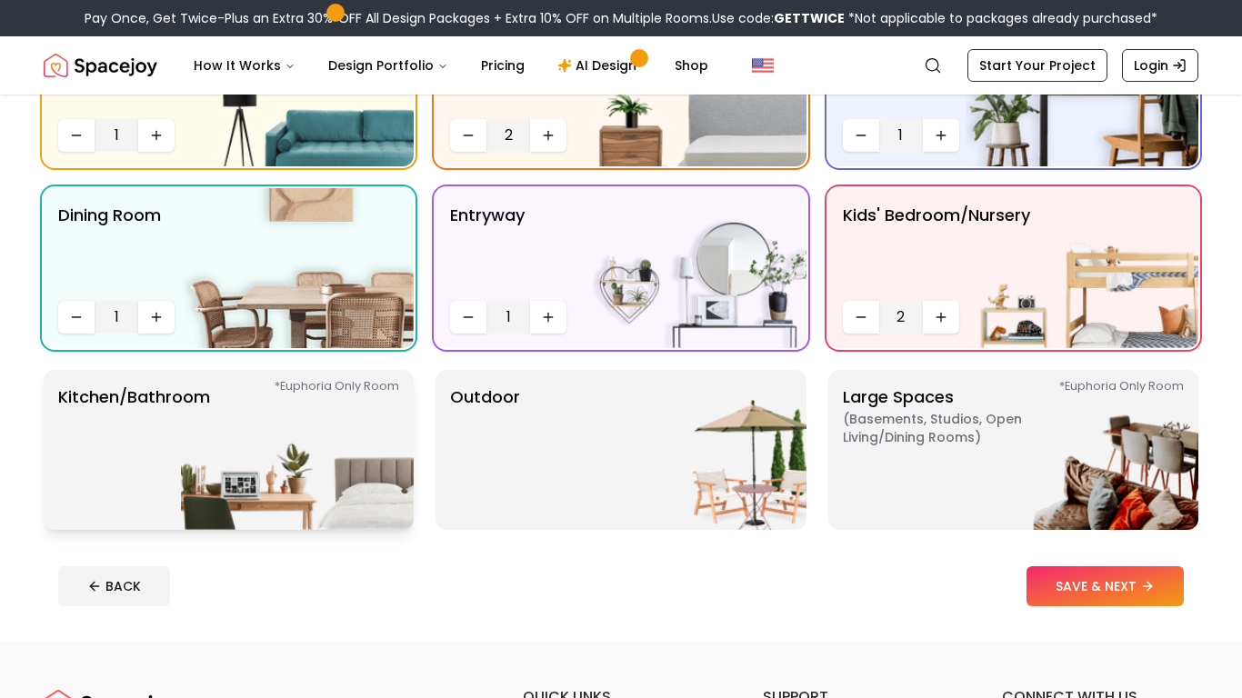
click at [352, 405] on img at bounding box center [297, 450] width 233 height 160
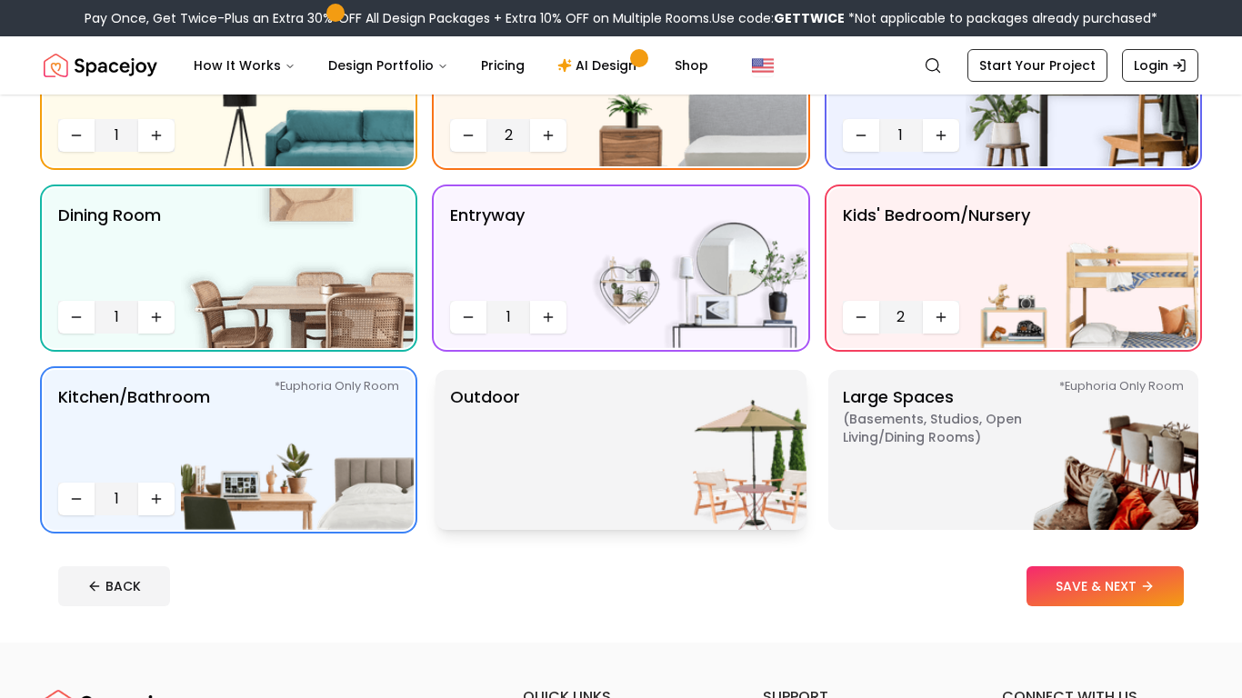
click at [558, 436] on div "Outdoor" at bounding box center [621, 450] width 370 height 160
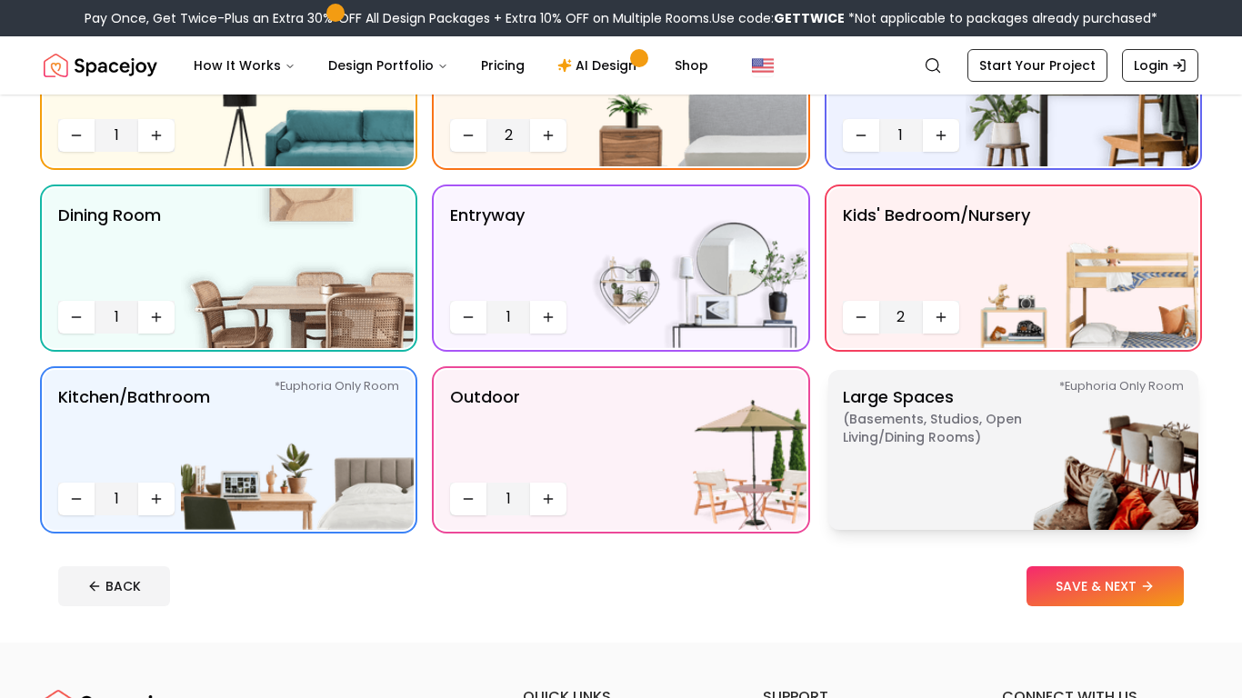
click at [843, 478] on p "Large Spaces ( Basements, Studios, Open living/dining rooms ) *Euphoria Only Ro…" at bounding box center [956, 450] width 227 height 131
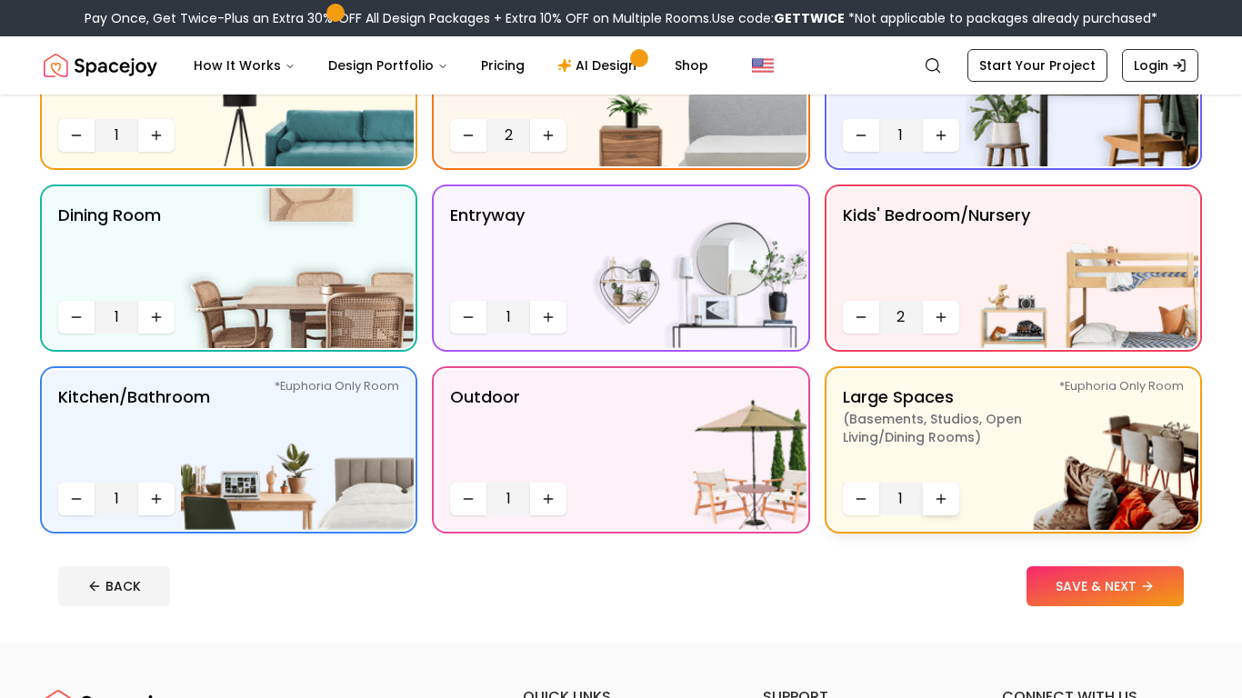
click at [941, 501] on icon "Increase quantity" at bounding box center [941, 499] width 15 height 15
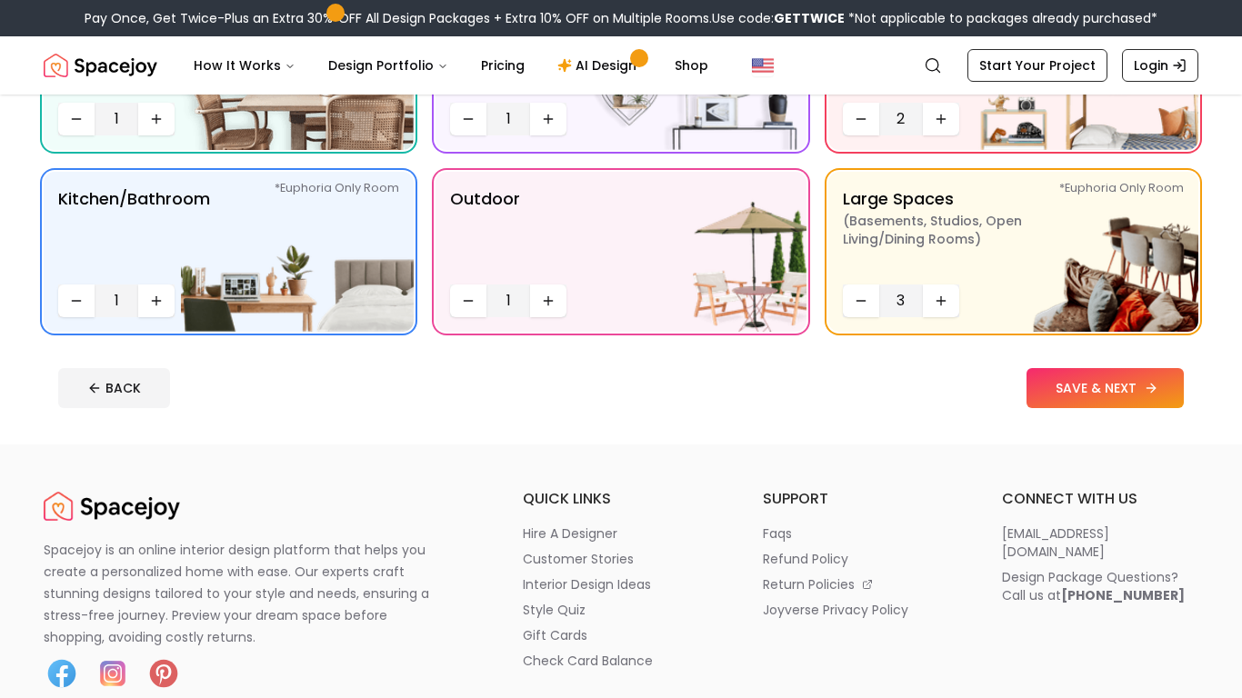
scroll to position [511, 0]
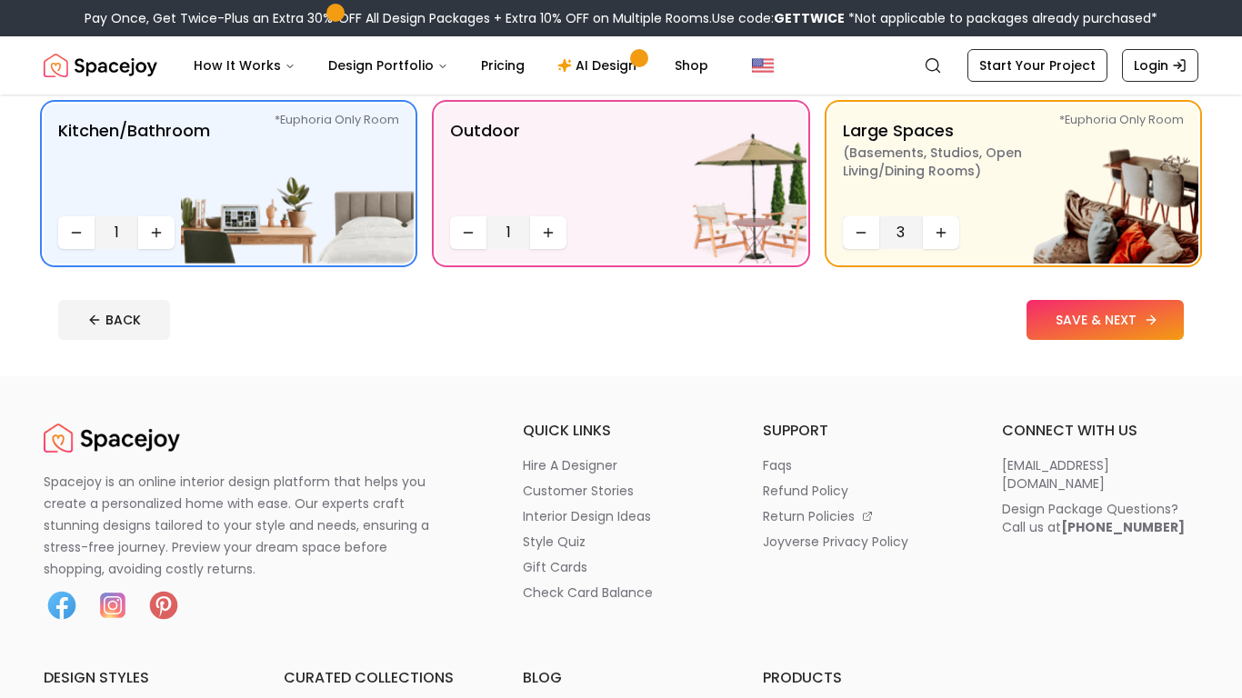
click at [1117, 328] on button "SAVE & NEXT" at bounding box center [1105, 320] width 157 height 40
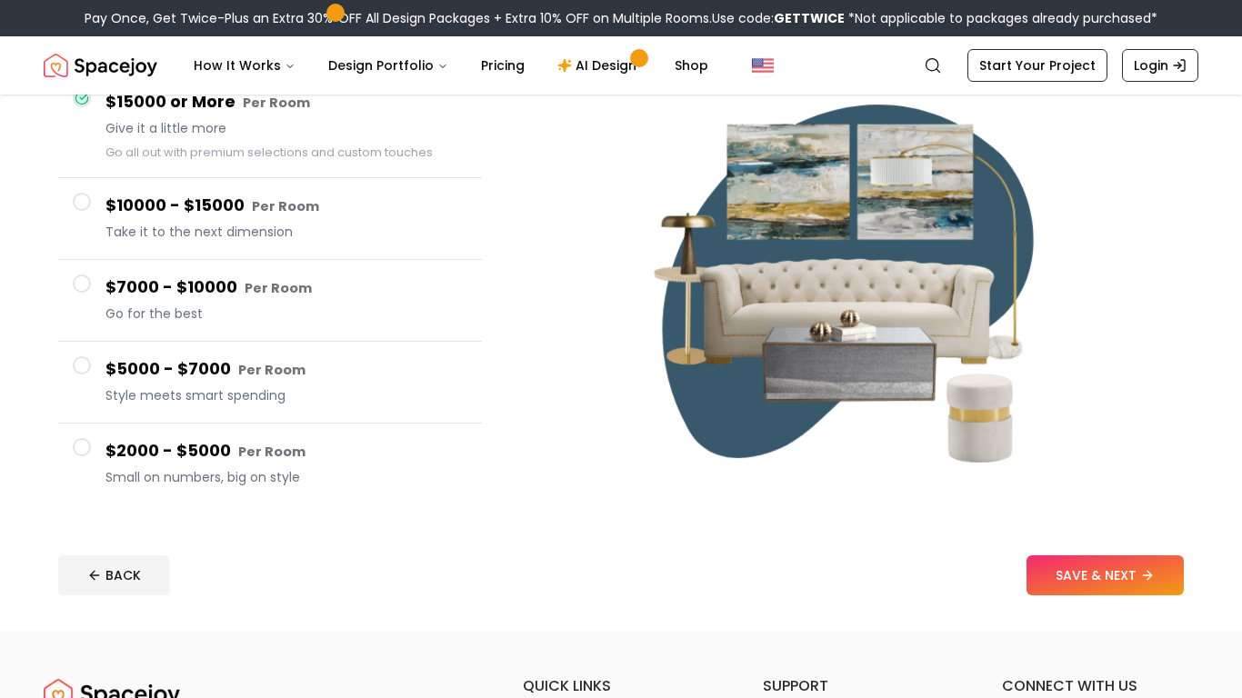
scroll to position [175, 0]
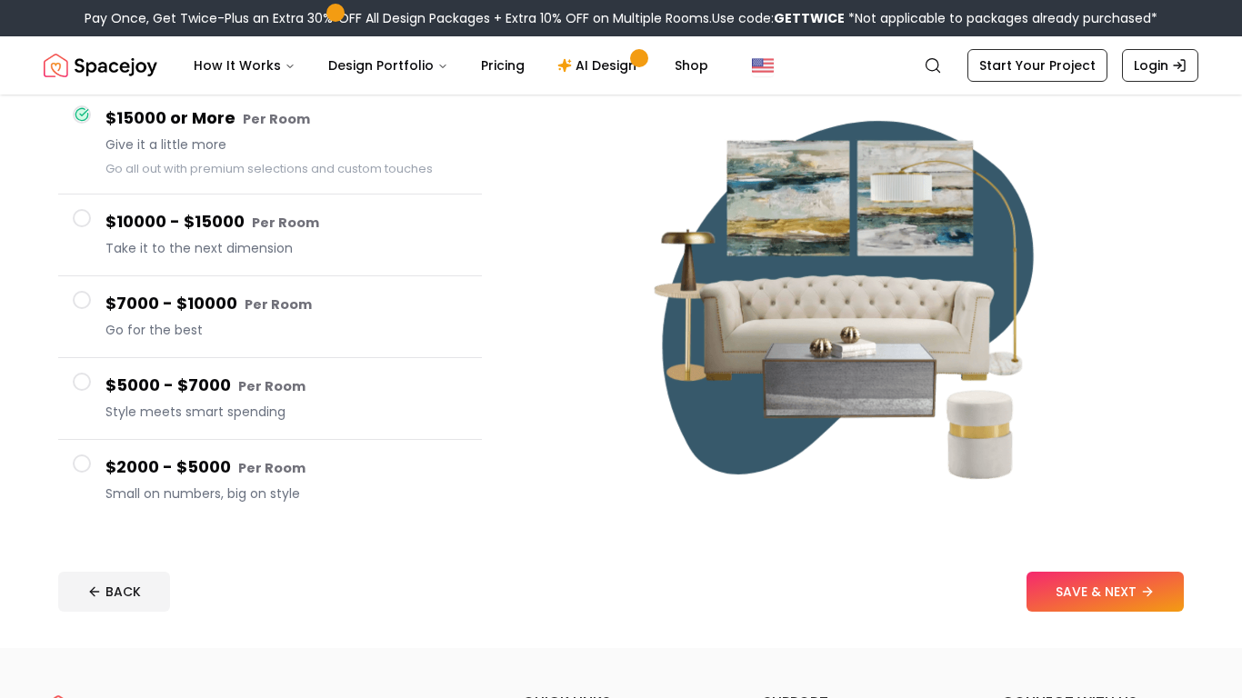
click at [235, 492] on span "Small on numbers, big on style" at bounding box center [286, 494] width 362 height 18
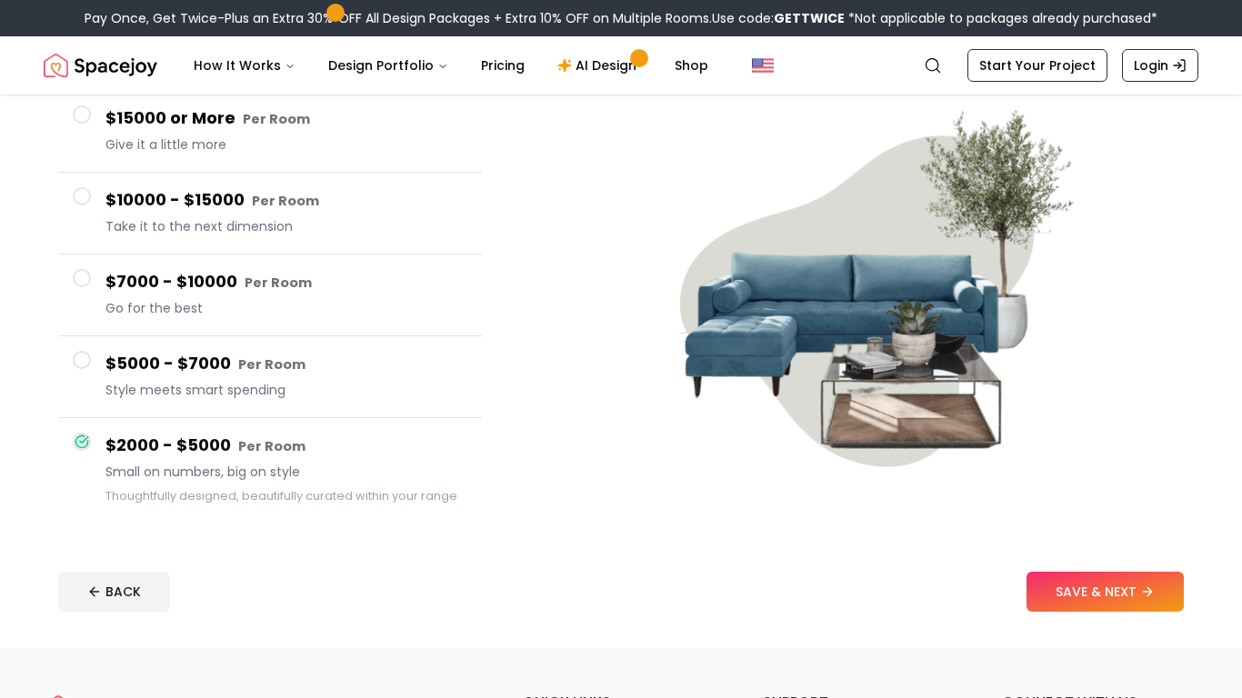
click at [398, 382] on span "Style meets smart spending" at bounding box center [286, 390] width 362 height 18
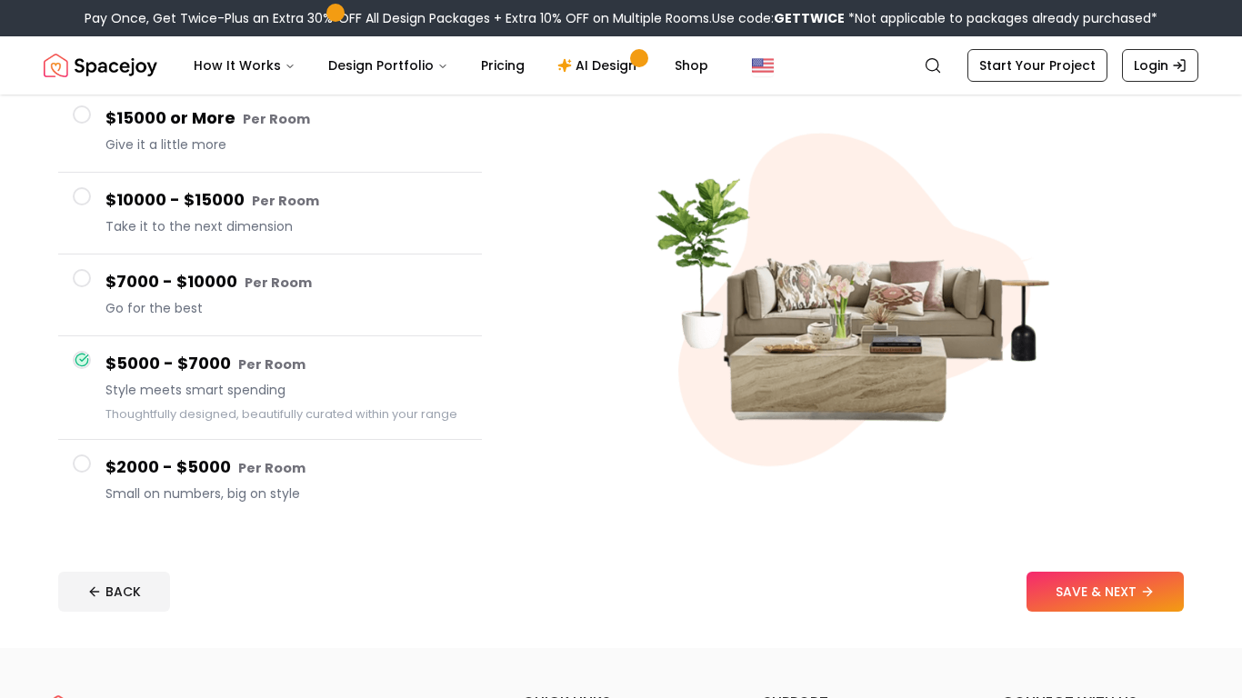
click at [325, 274] on h4 "$7000 - $10000 Per Room" at bounding box center [286, 282] width 362 height 26
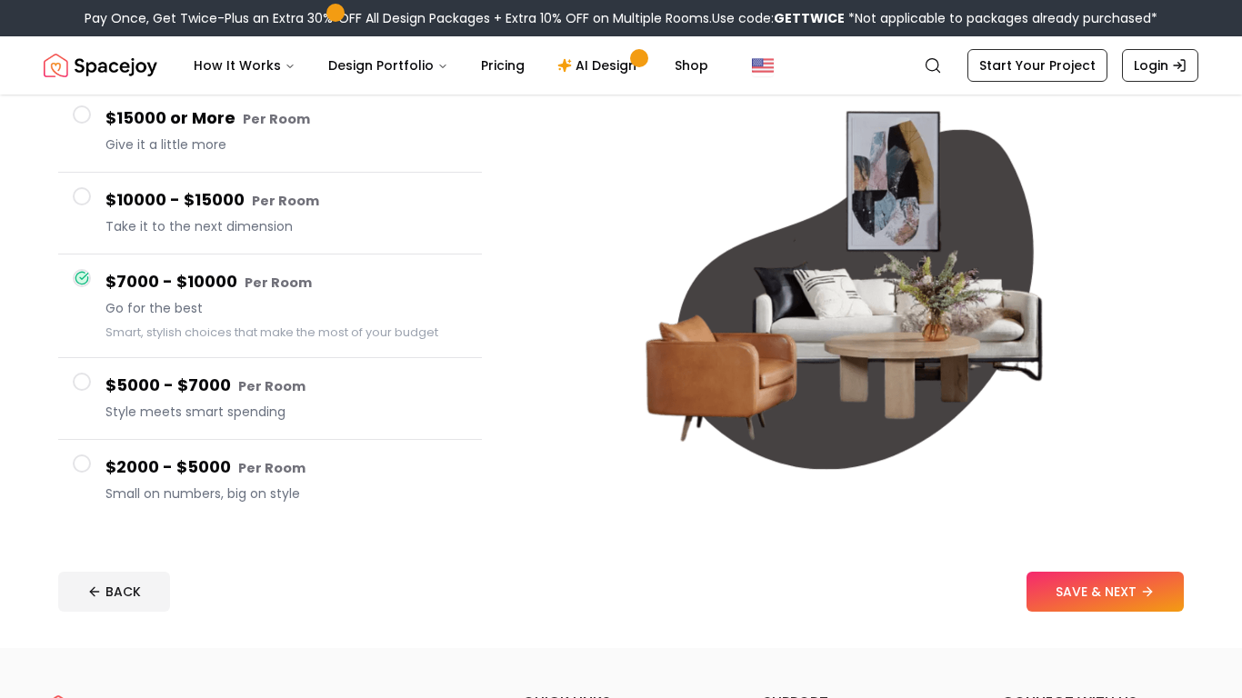
click at [290, 220] on span "Take it to the next dimension" at bounding box center [286, 226] width 362 height 18
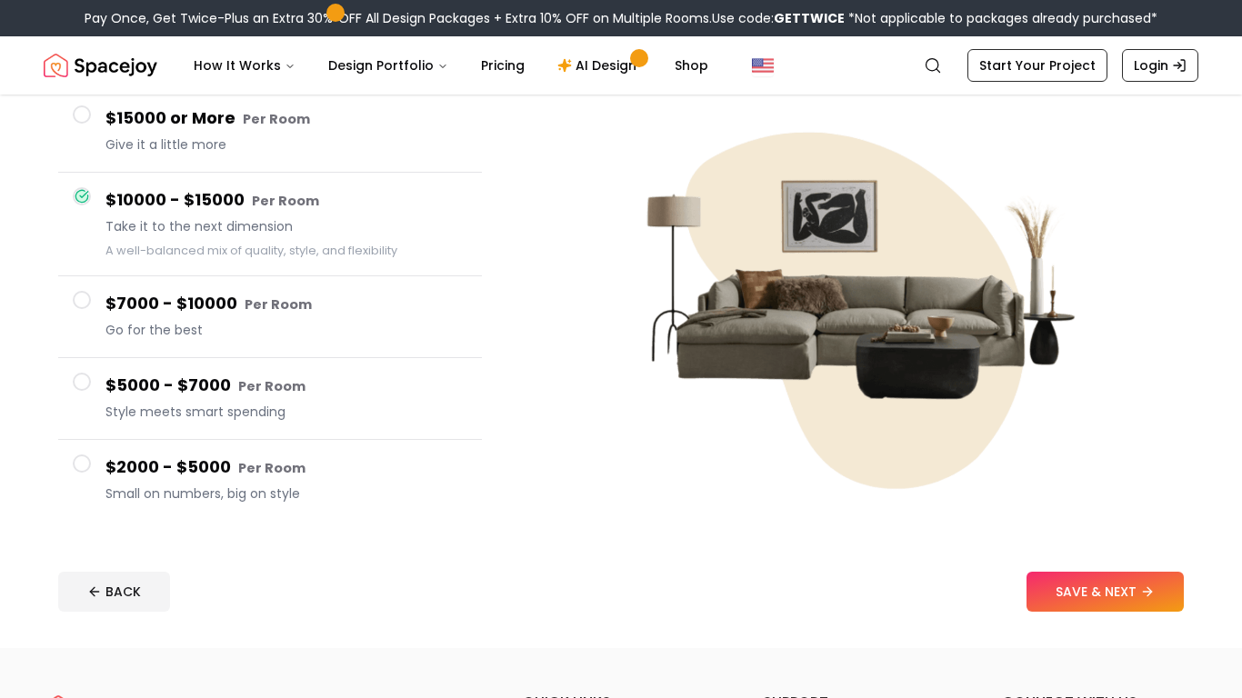
click at [271, 157] on button "$15000 or More Per Room Give it a little more" at bounding box center [270, 132] width 424 height 82
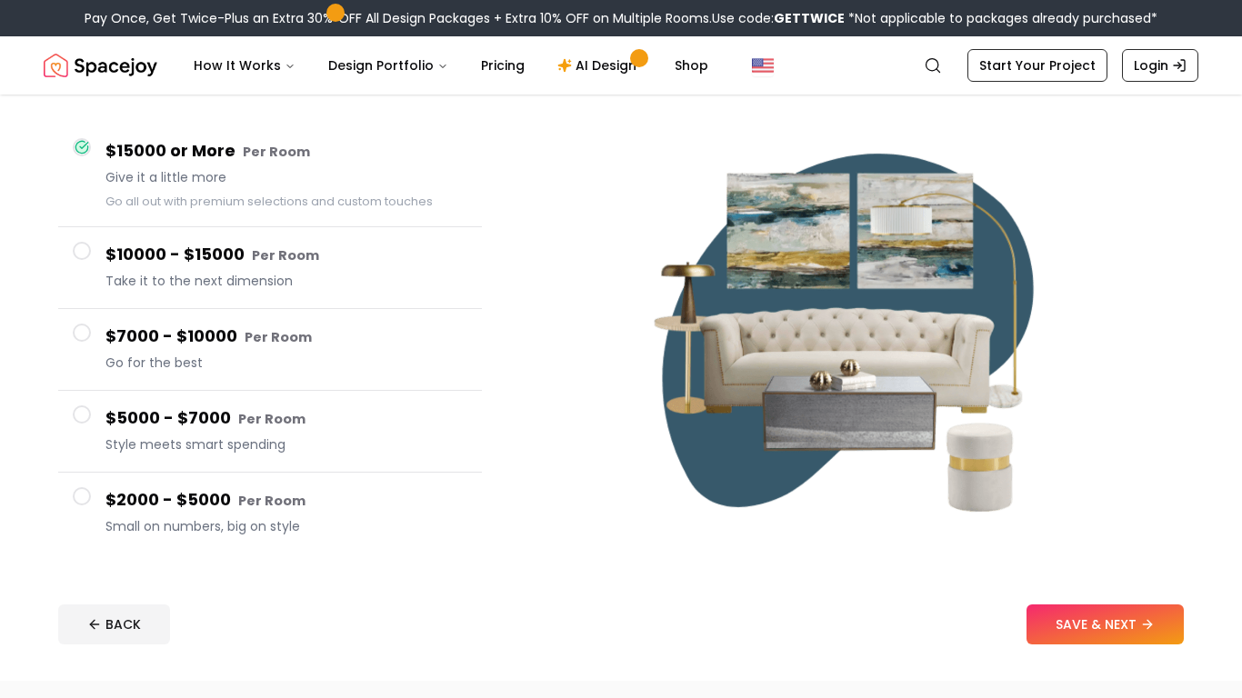
scroll to position [144, 0]
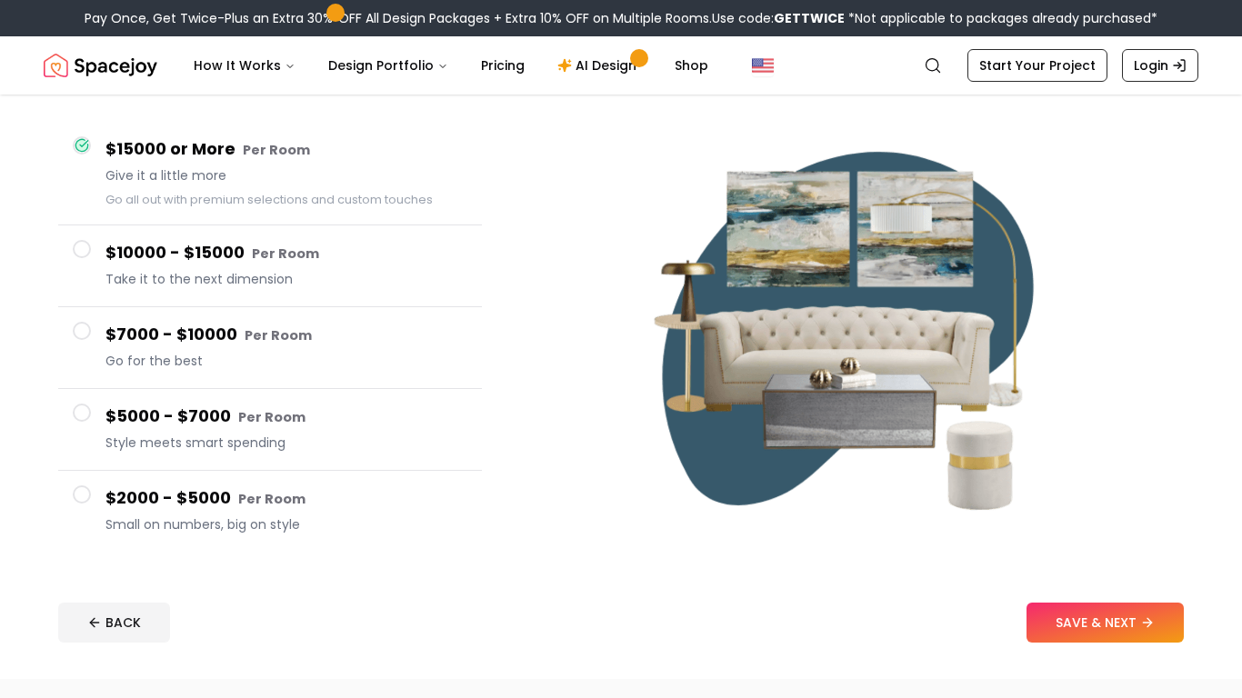
click at [320, 540] on button "$2000 - $5000 Per Room Small on numbers, big on style" at bounding box center [270, 511] width 424 height 81
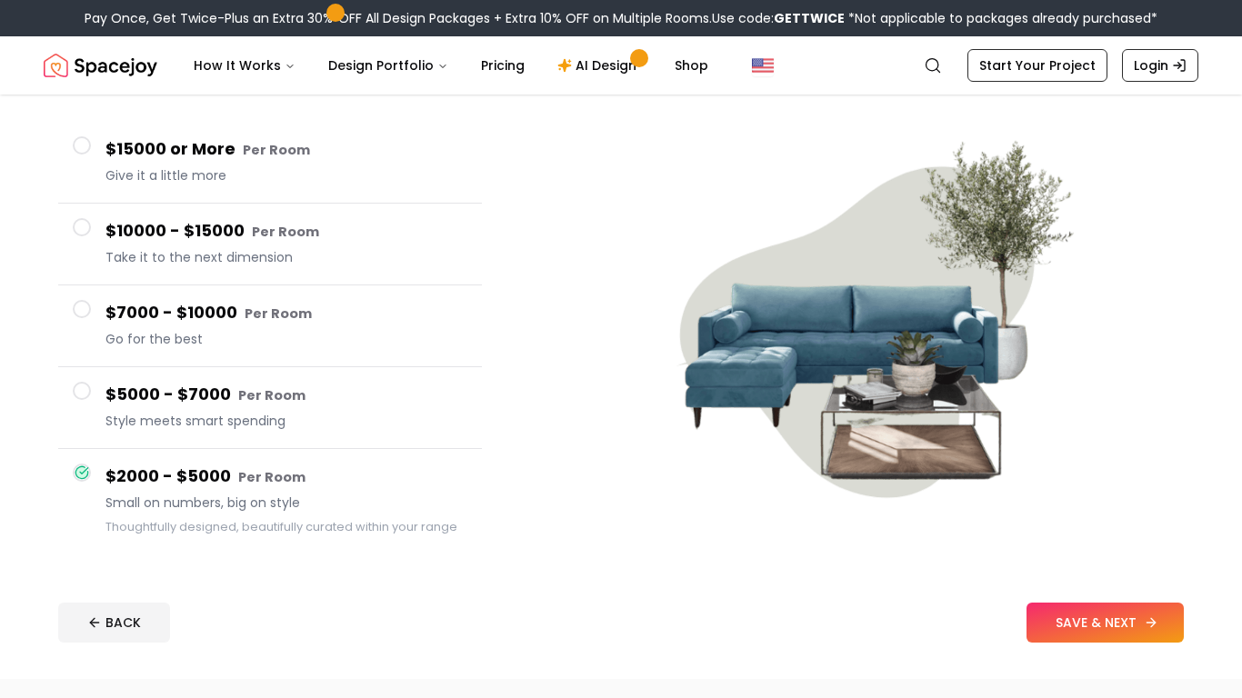
click at [1057, 626] on button "SAVE & NEXT" at bounding box center [1105, 623] width 157 height 40
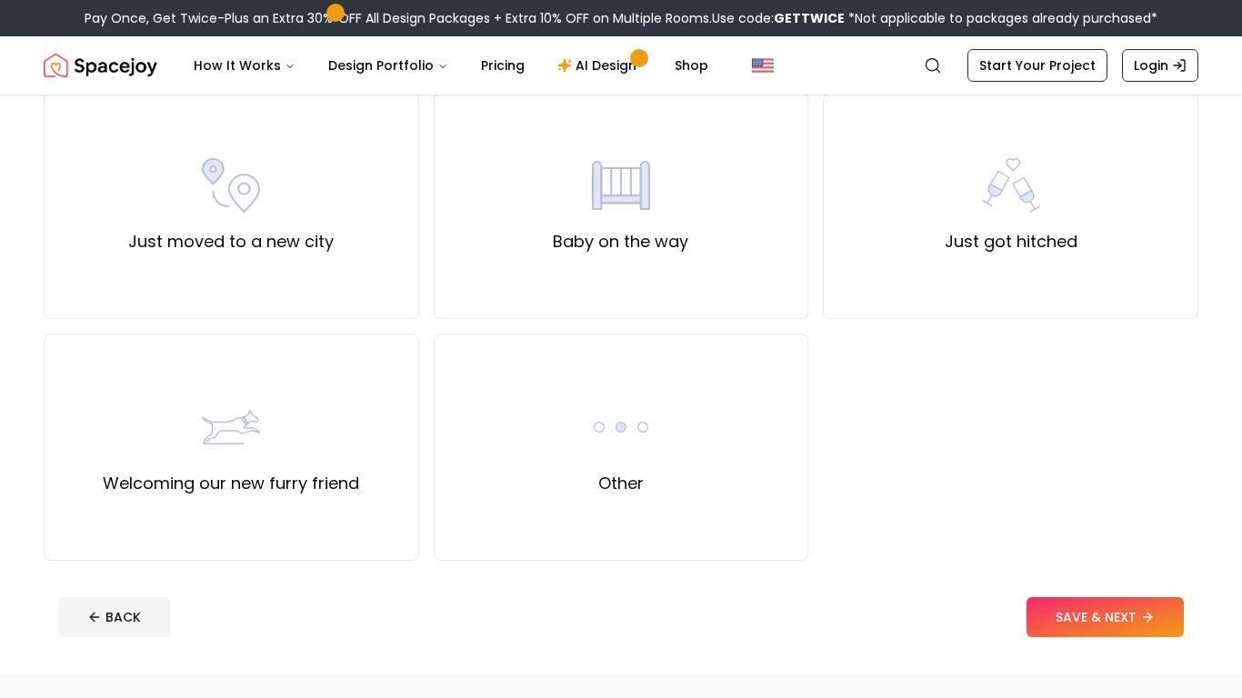
scroll to position [655, 0]
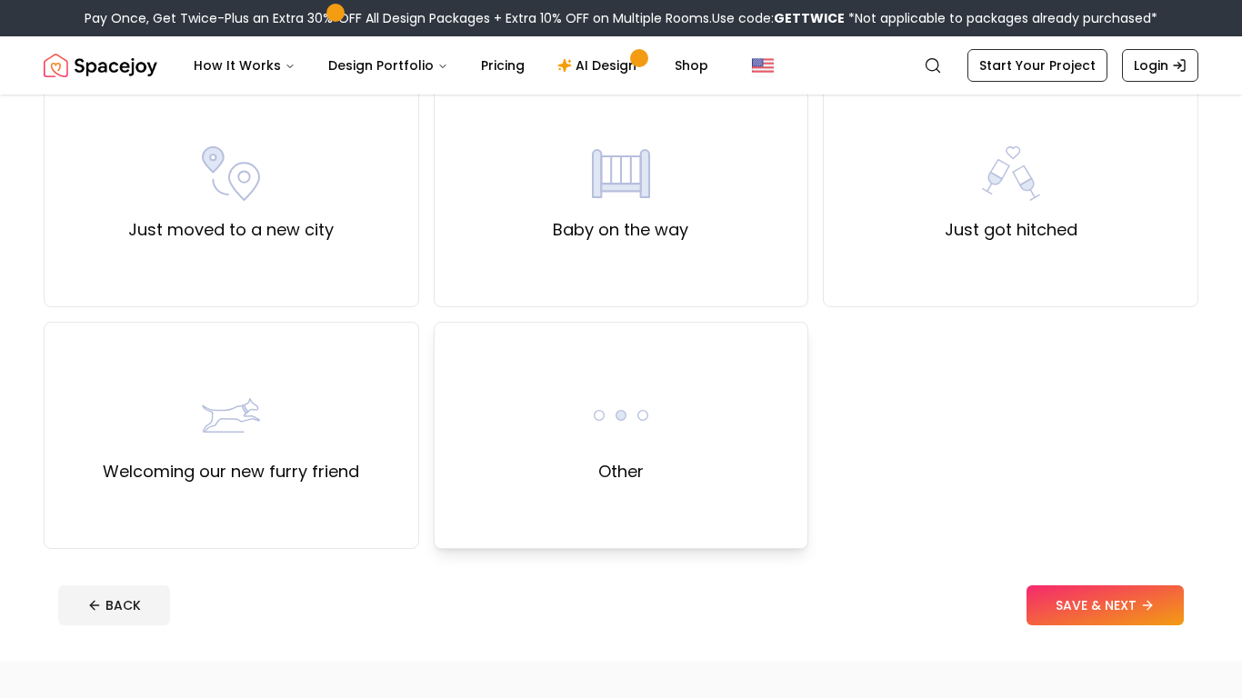
click at [540, 452] on div "Other" at bounding box center [622, 435] width 376 height 227
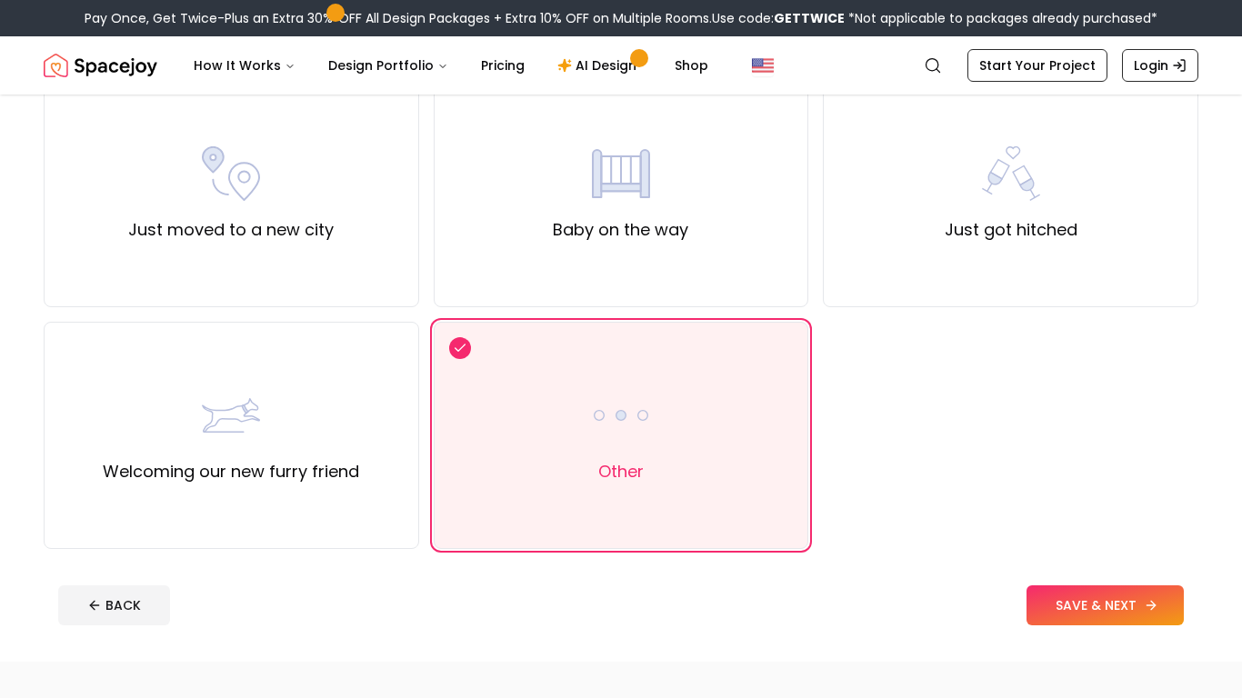
click at [1078, 614] on button "SAVE & NEXT" at bounding box center [1105, 606] width 157 height 40
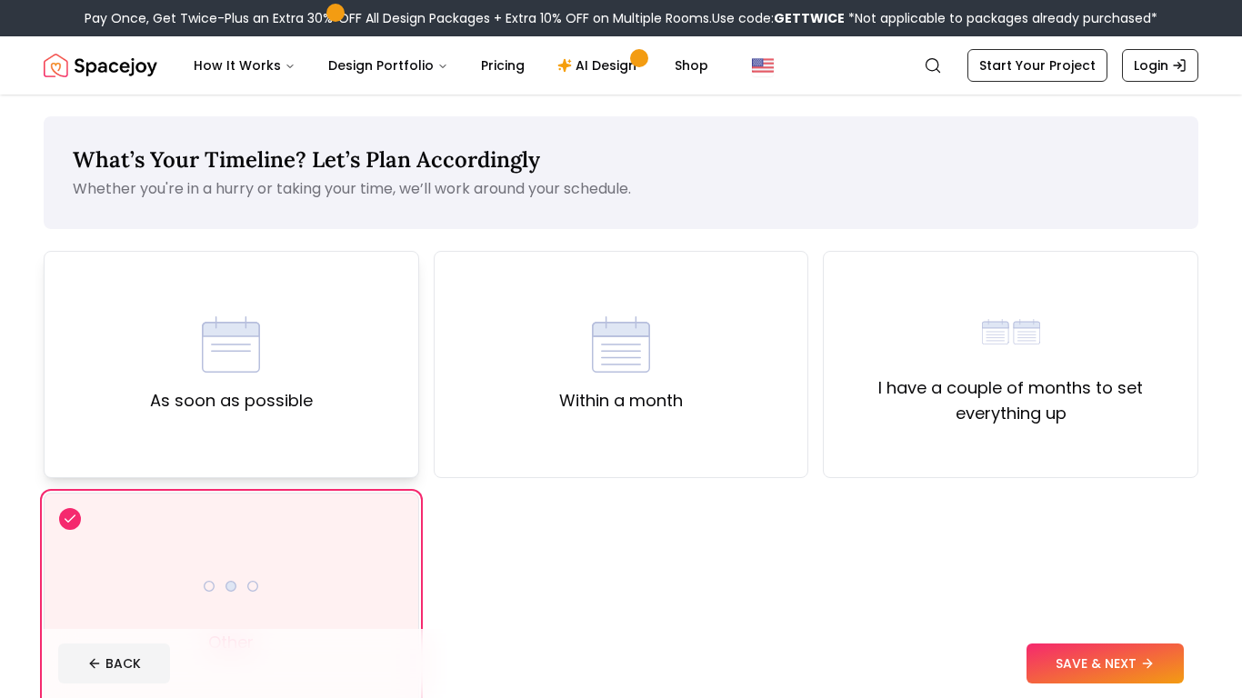
click at [260, 402] on label "As soon as possible" at bounding box center [231, 400] width 163 height 25
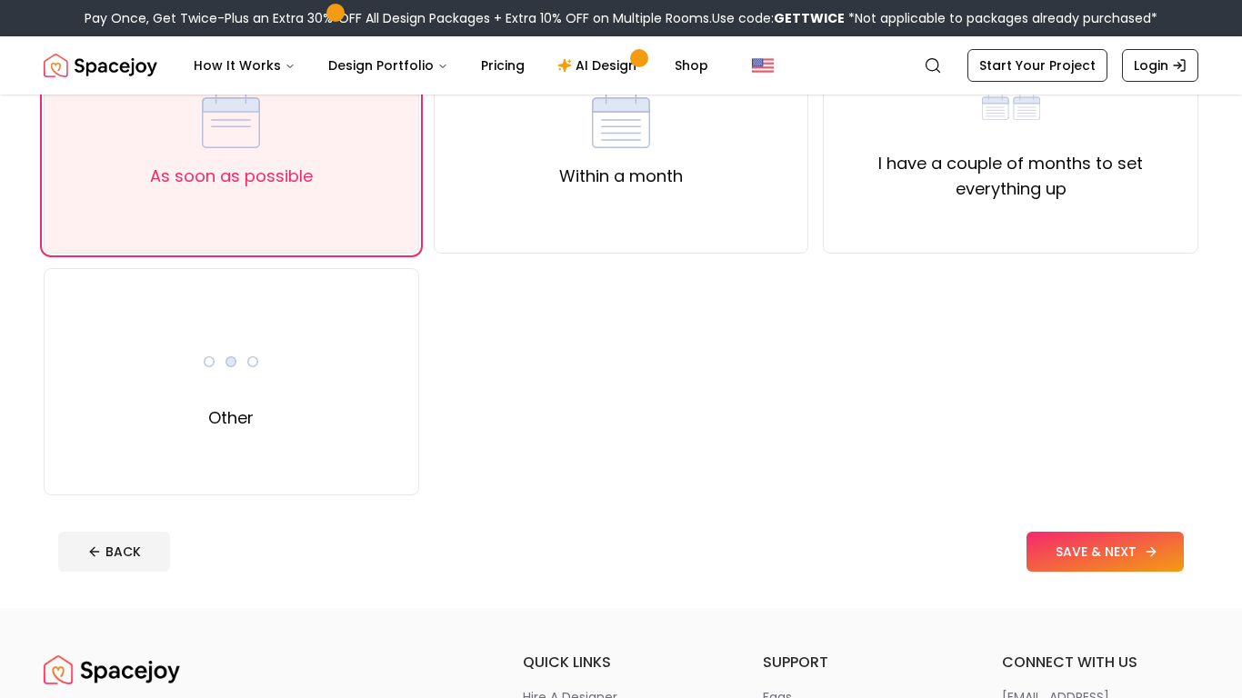
scroll to position [227, 0]
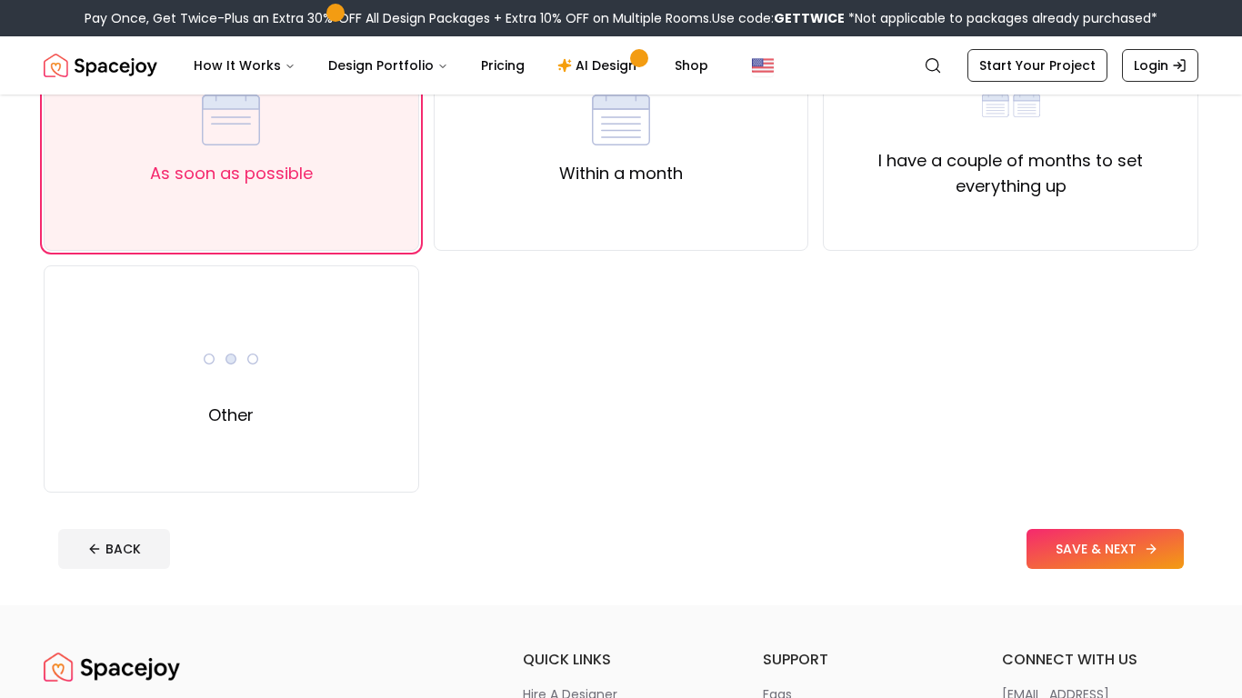
click at [1101, 549] on button "SAVE & NEXT" at bounding box center [1105, 549] width 157 height 40
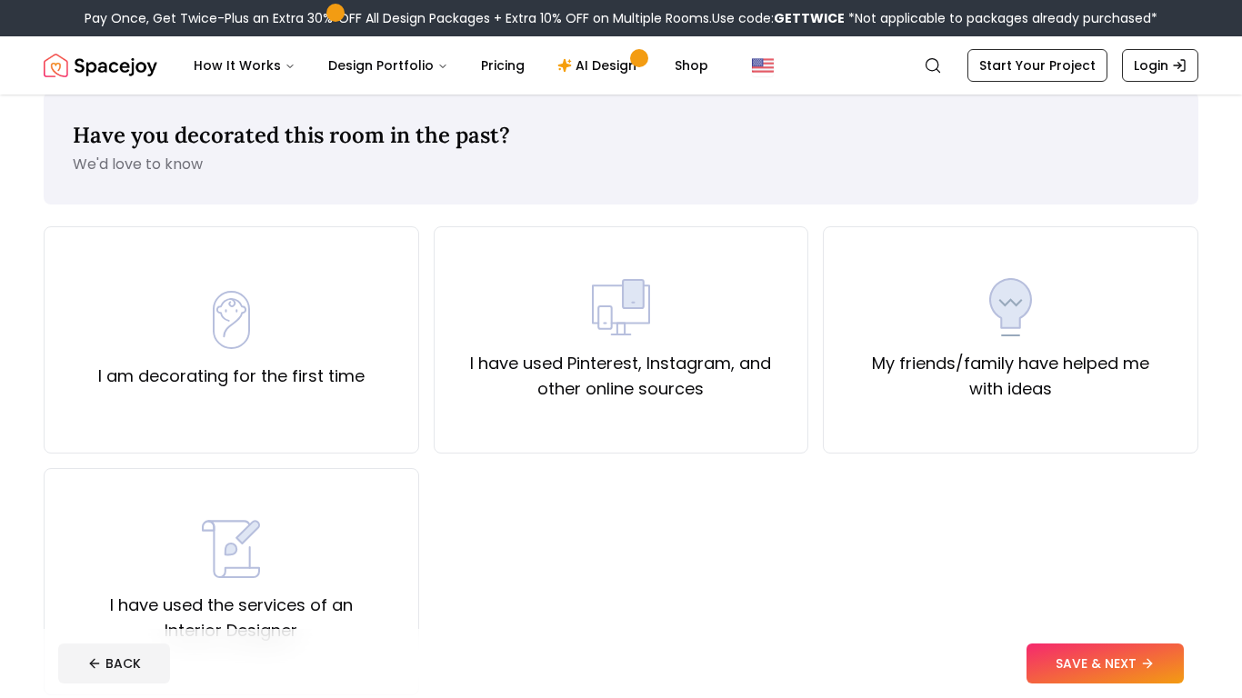
scroll to position [17, 0]
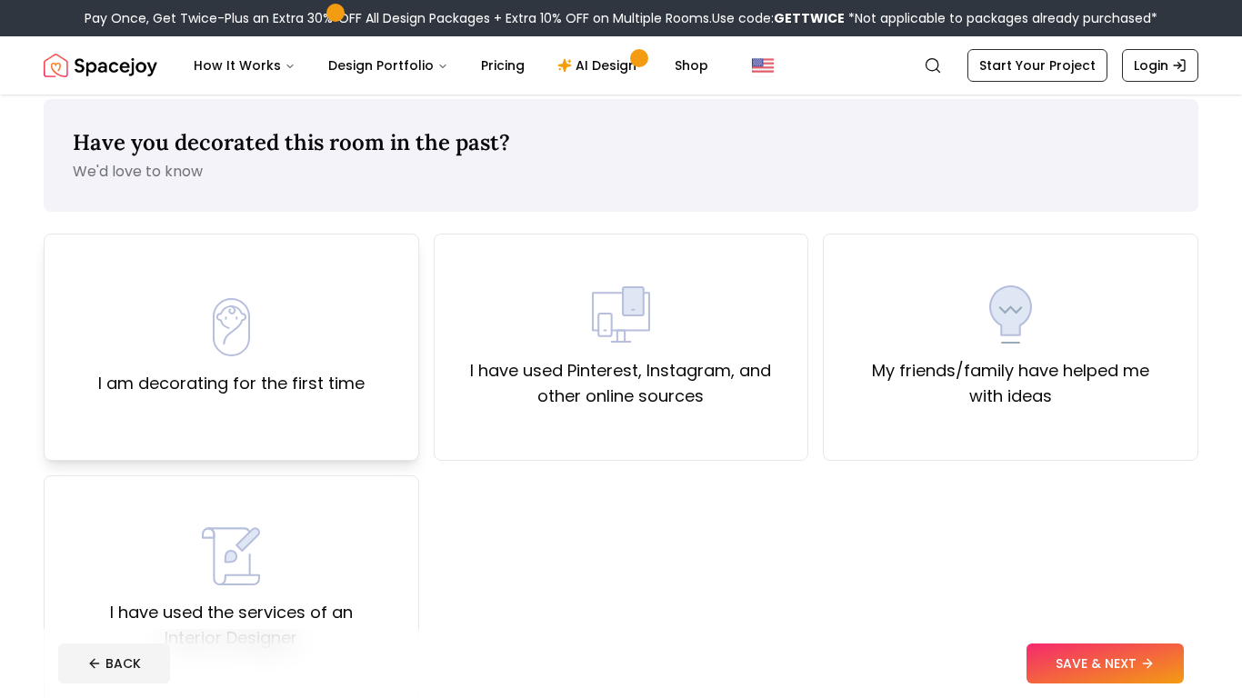
click at [264, 388] on label "I am decorating for the first time" at bounding box center [231, 383] width 266 height 25
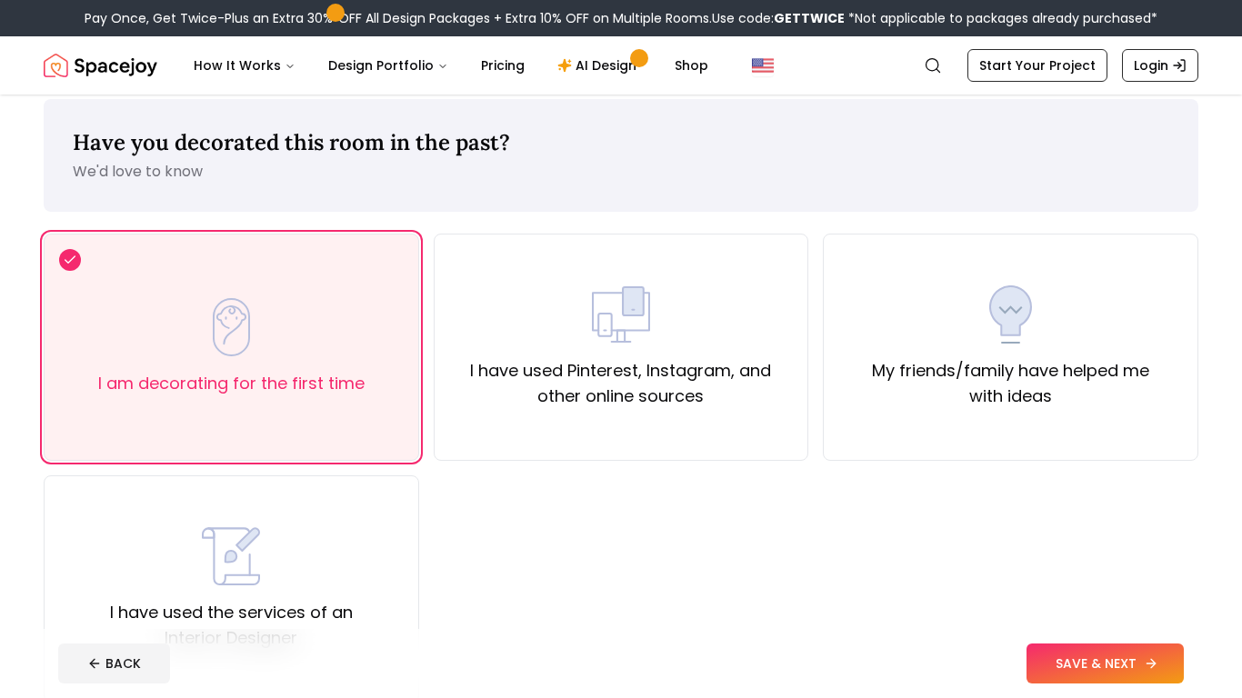
click at [1120, 648] on button "SAVE & NEXT" at bounding box center [1105, 664] width 157 height 40
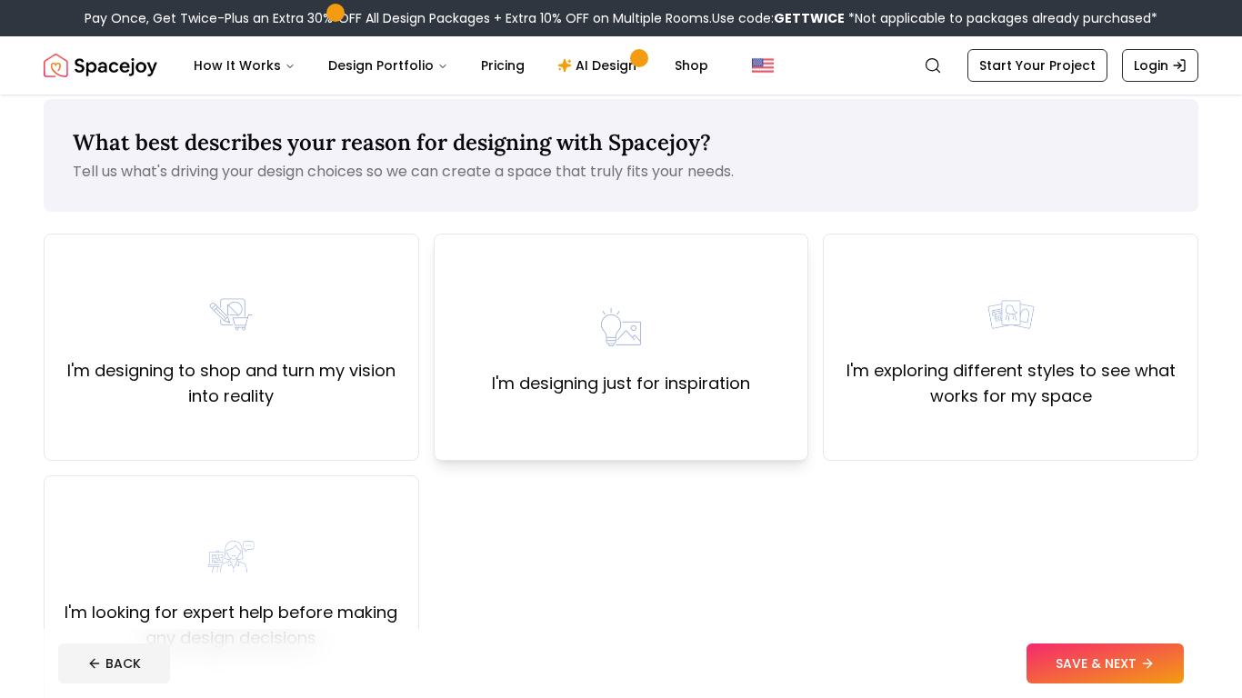
click at [692, 398] on div "I'm designing just for inspiration" at bounding box center [622, 347] width 376 height 227
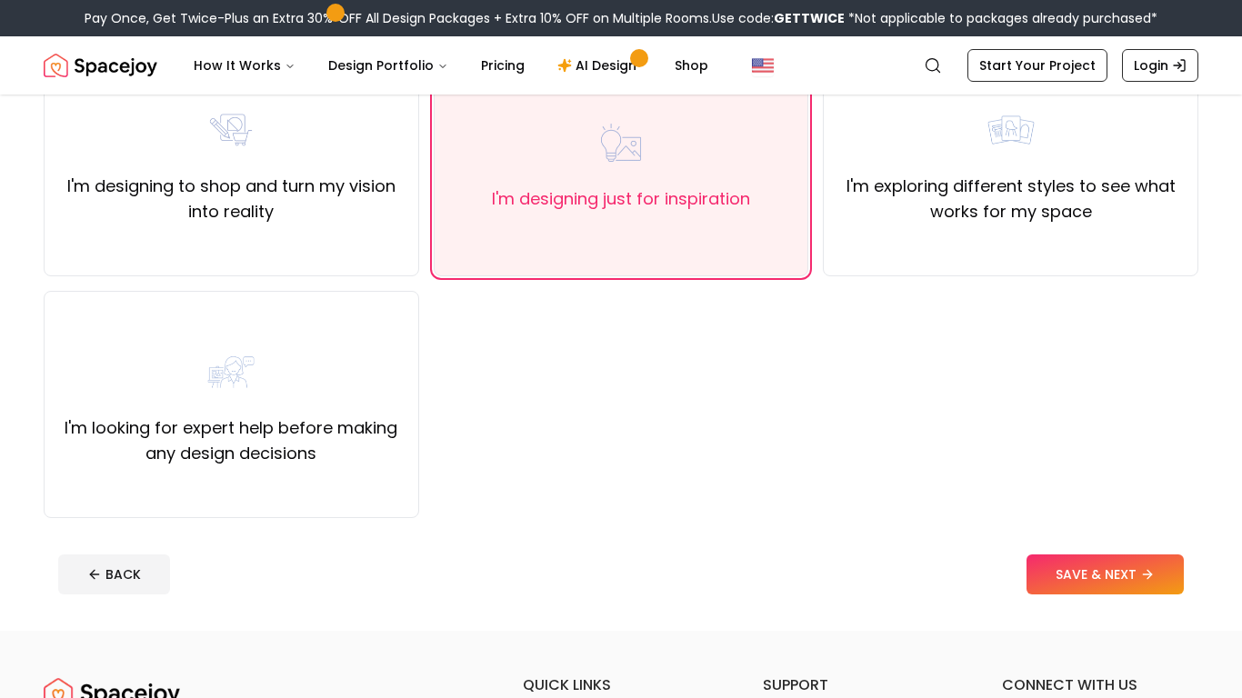
scroll to position [207, 0]
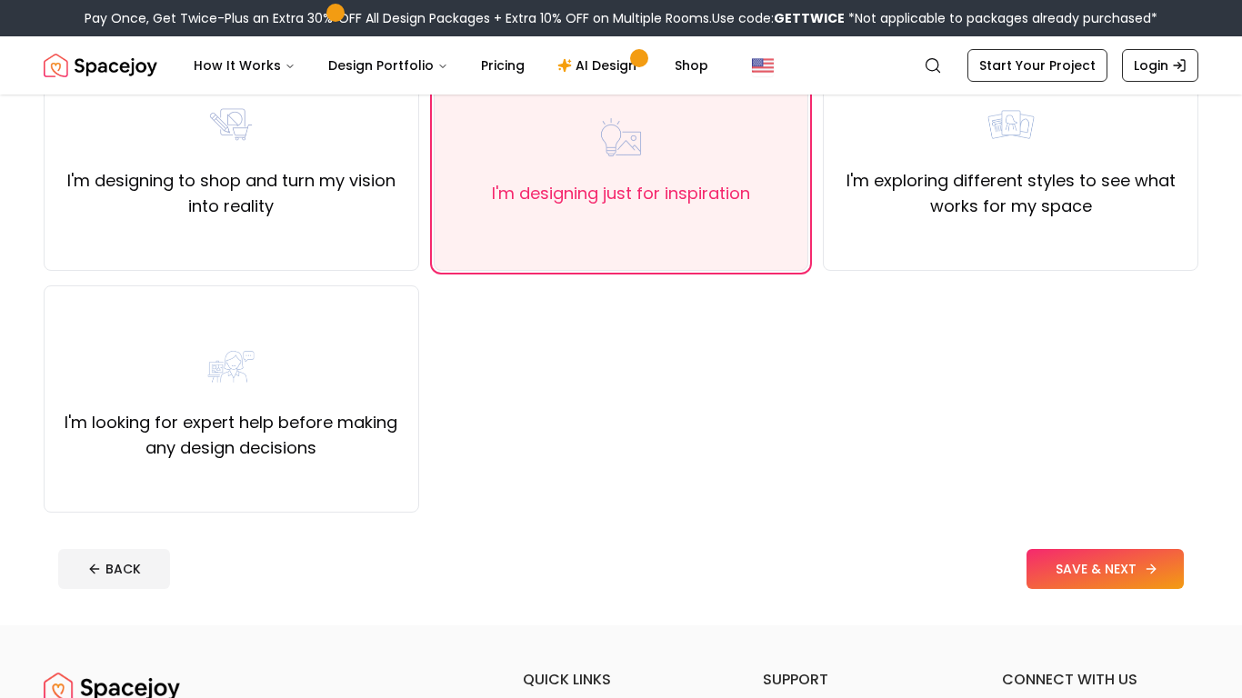
click at [1065, 570] on button "SAVE & NEXT" at bounding box center [1105, 569] width 157 height 40
